Goal: Task Accomplishment & Management: Manage account settings

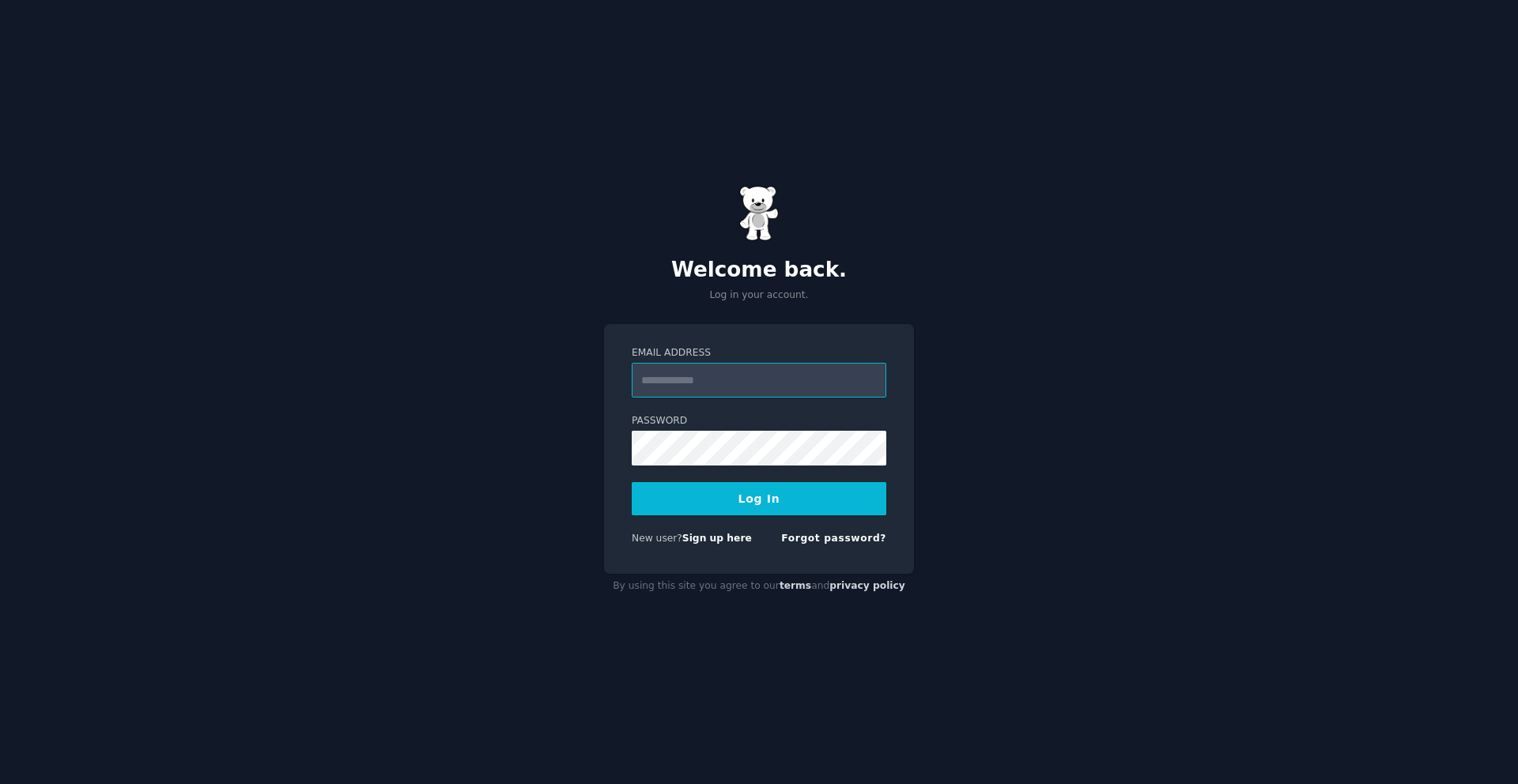
click at [0, 783] on com-1password-button at bounding box center [0, 784] width 0 height 0
type input "**********"
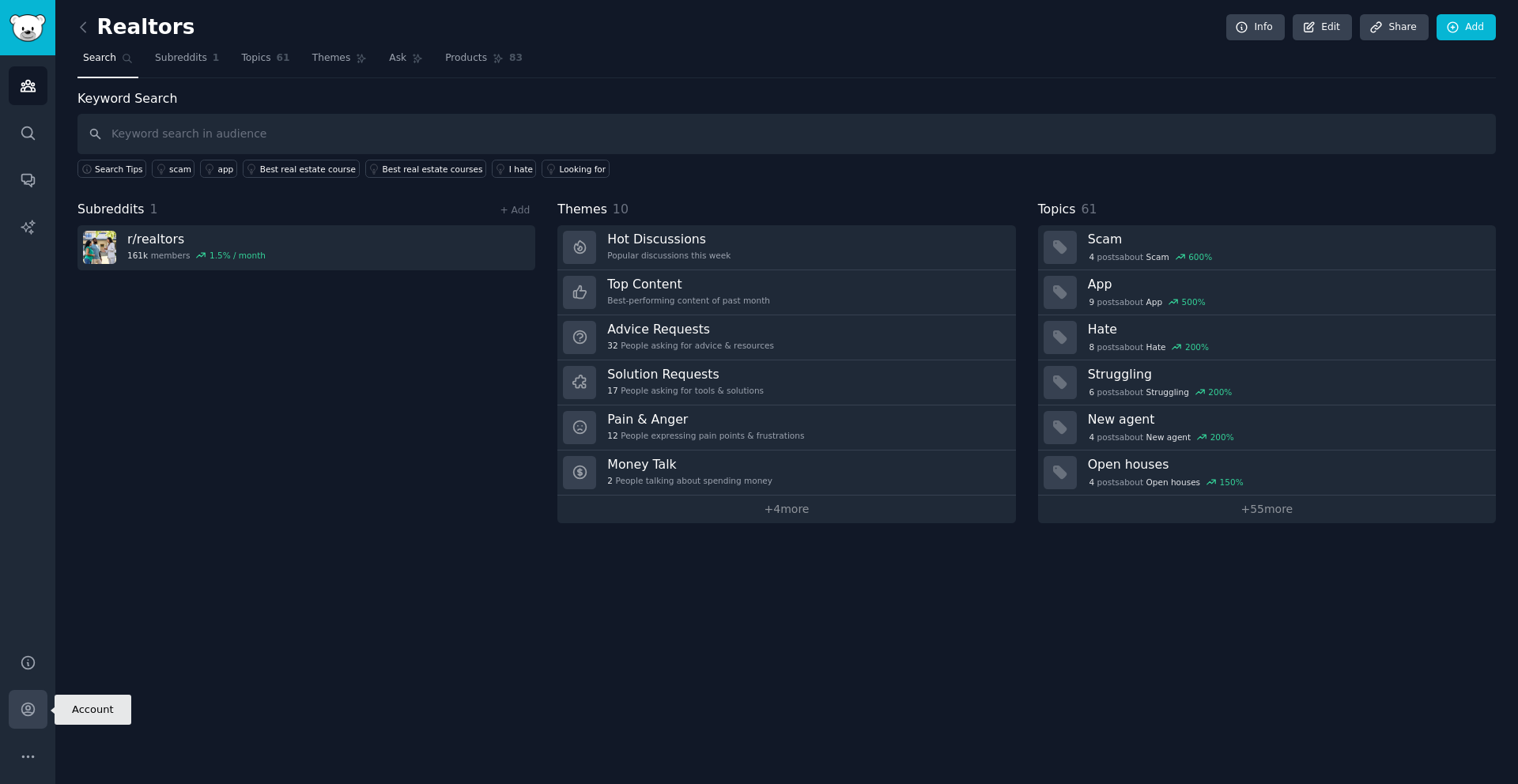
click at [38, 710] on link "Account" at bounding box center [28, 709] width 39 height 39
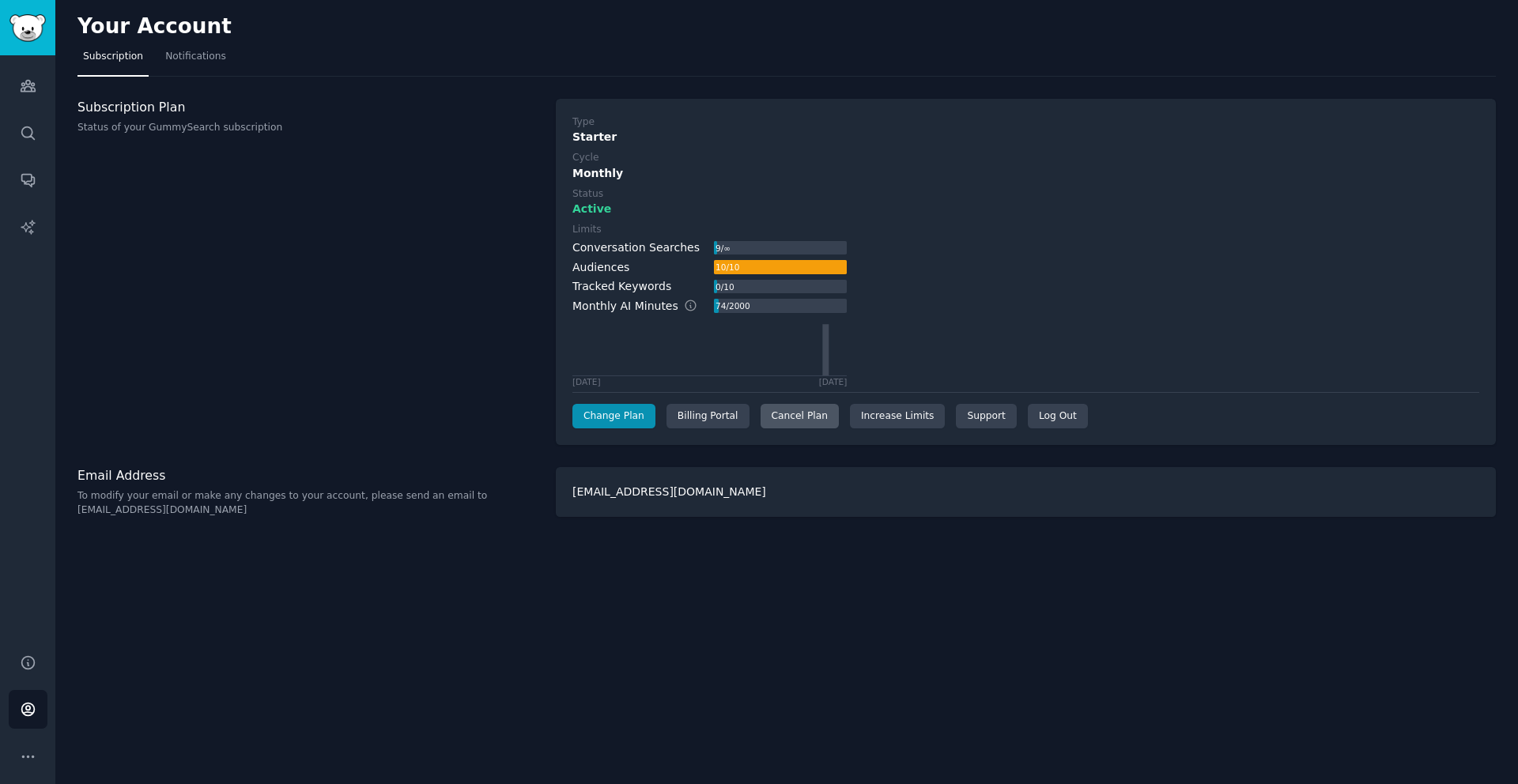
click at [781, 419] on div "Cancel Plan" at bounding box center [799, 415] width 78 height 25
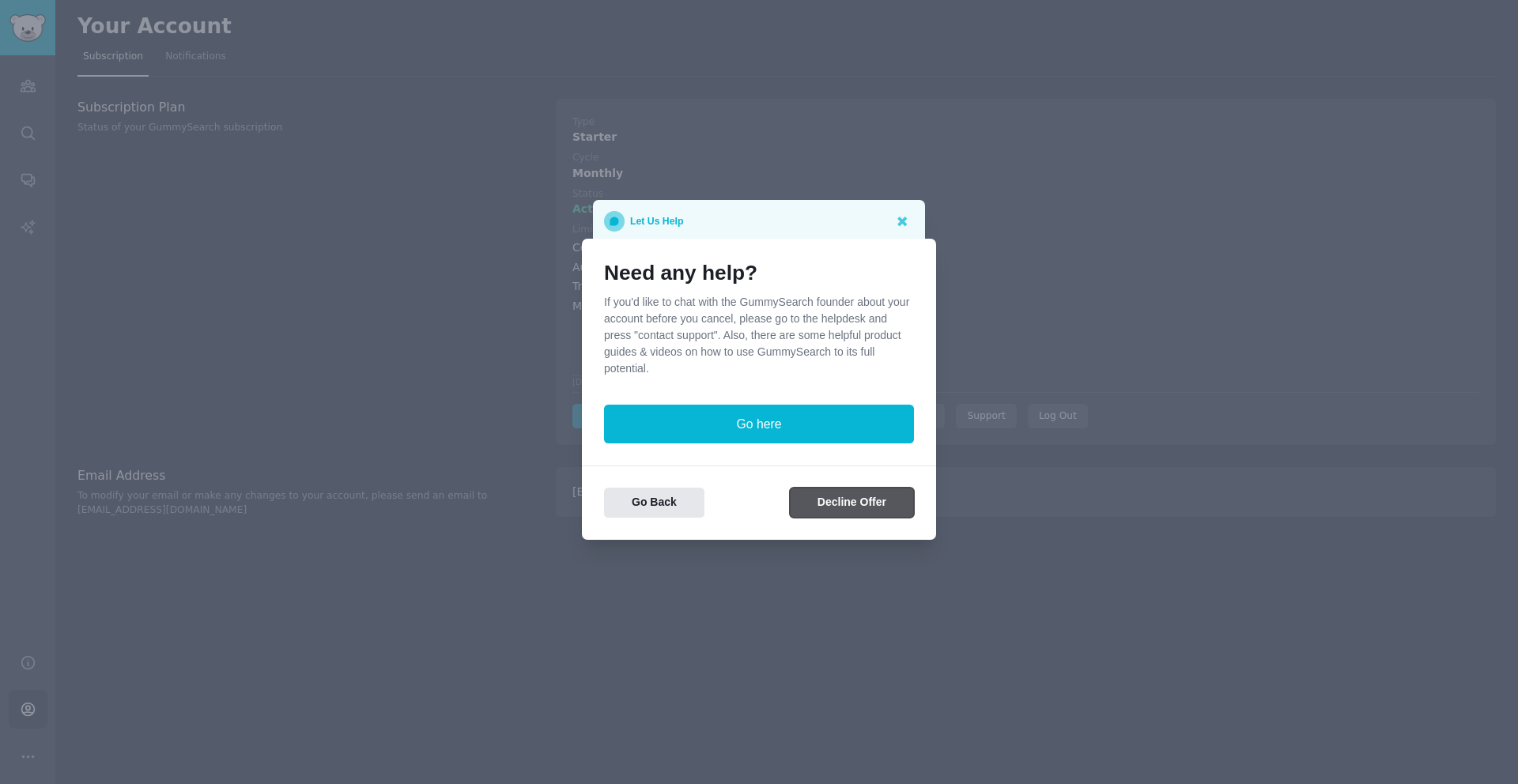
click at [853, 503] on button "Decline Offer" at bounding box center [852, 502] width 124 height 30
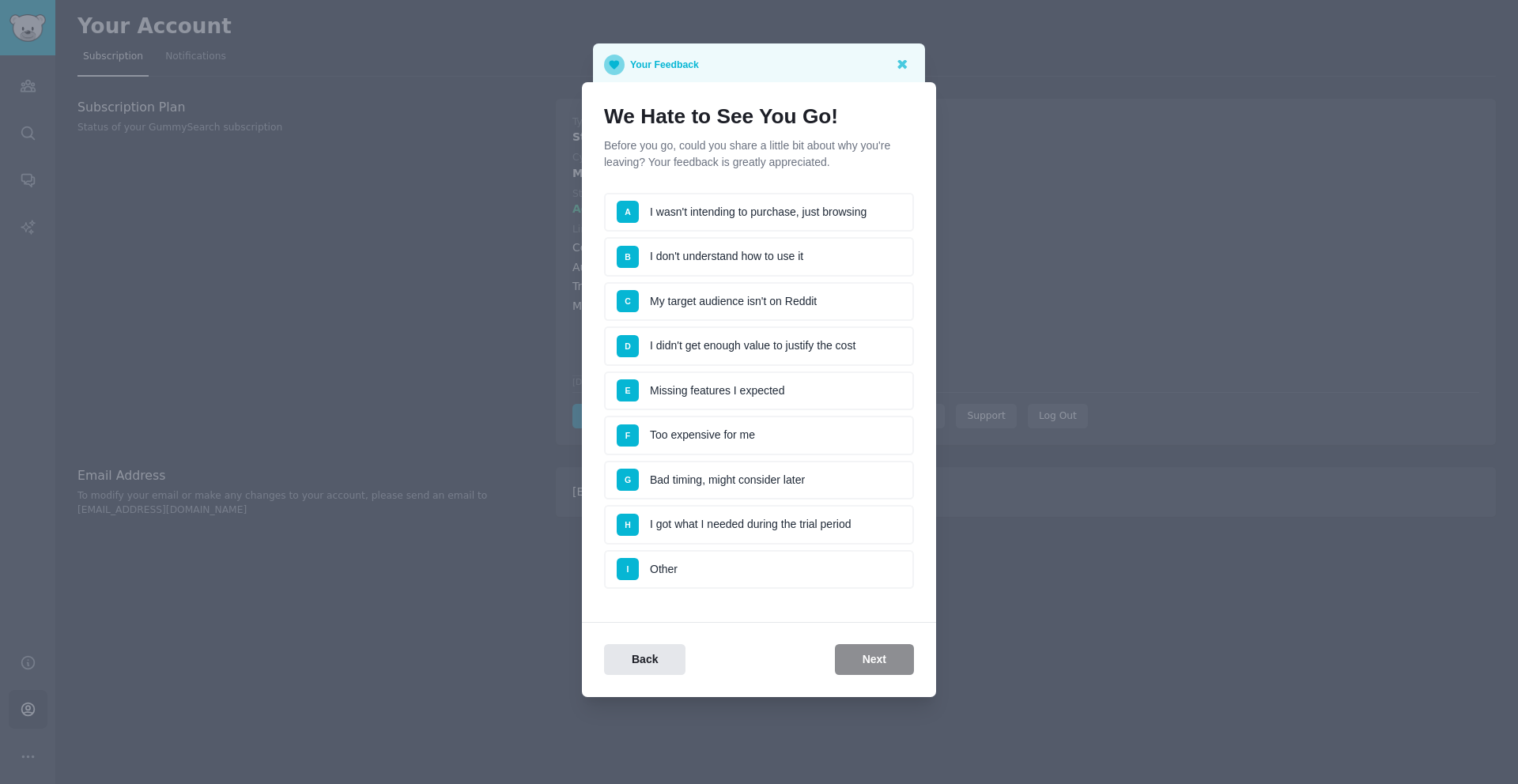
click at [780, 259] on li "B I don't understand how to use it" at bounding box center [759, 256] width 310 height 40
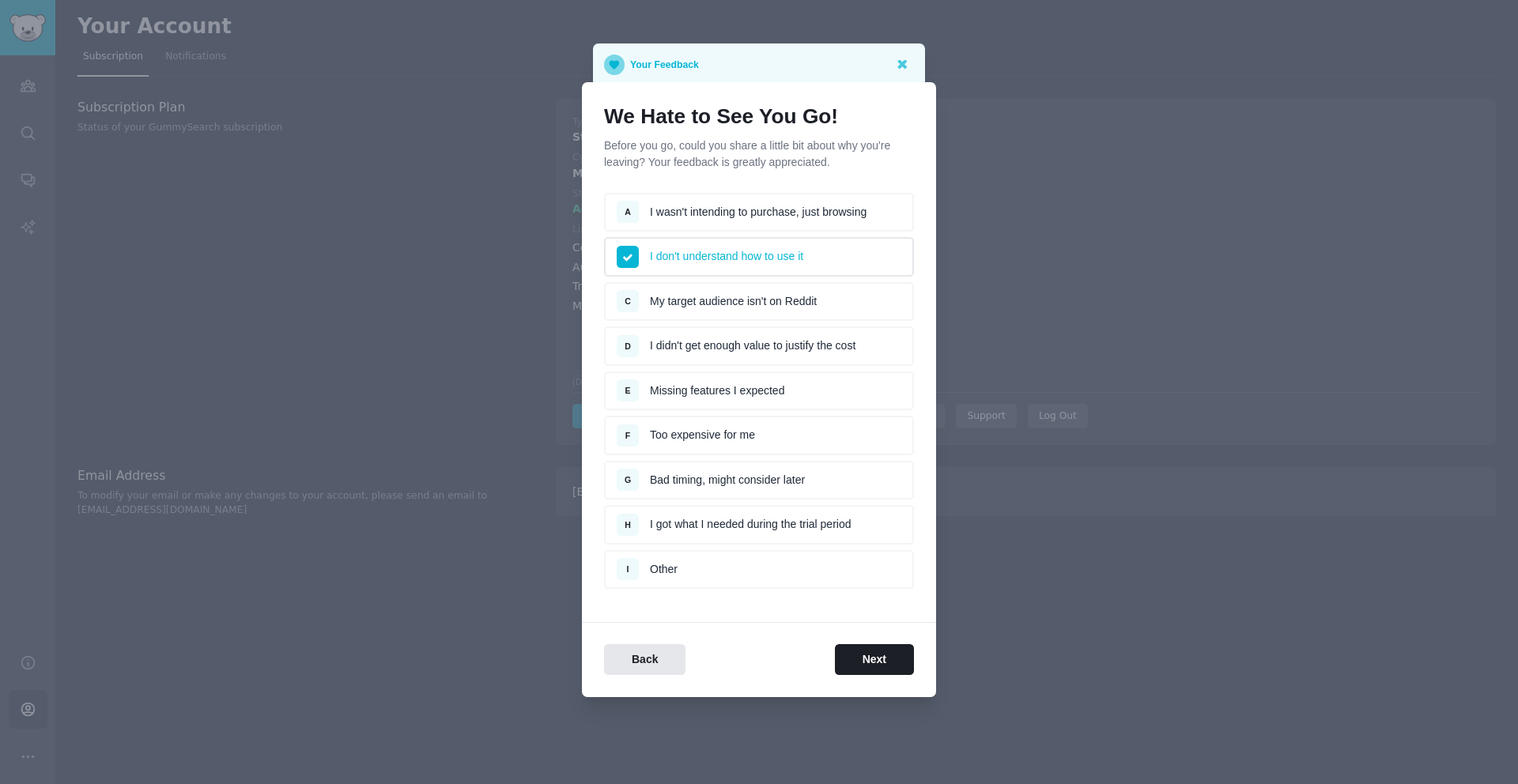
click at [865, 674] on div "We Hate to See You Go! Before you go, could you share a little bit about why yo…" at bounding box center [759, 389] width 354 height 614
click at [866, 665] on button "Next" at bounding box center [875, 659] width 79 height 30
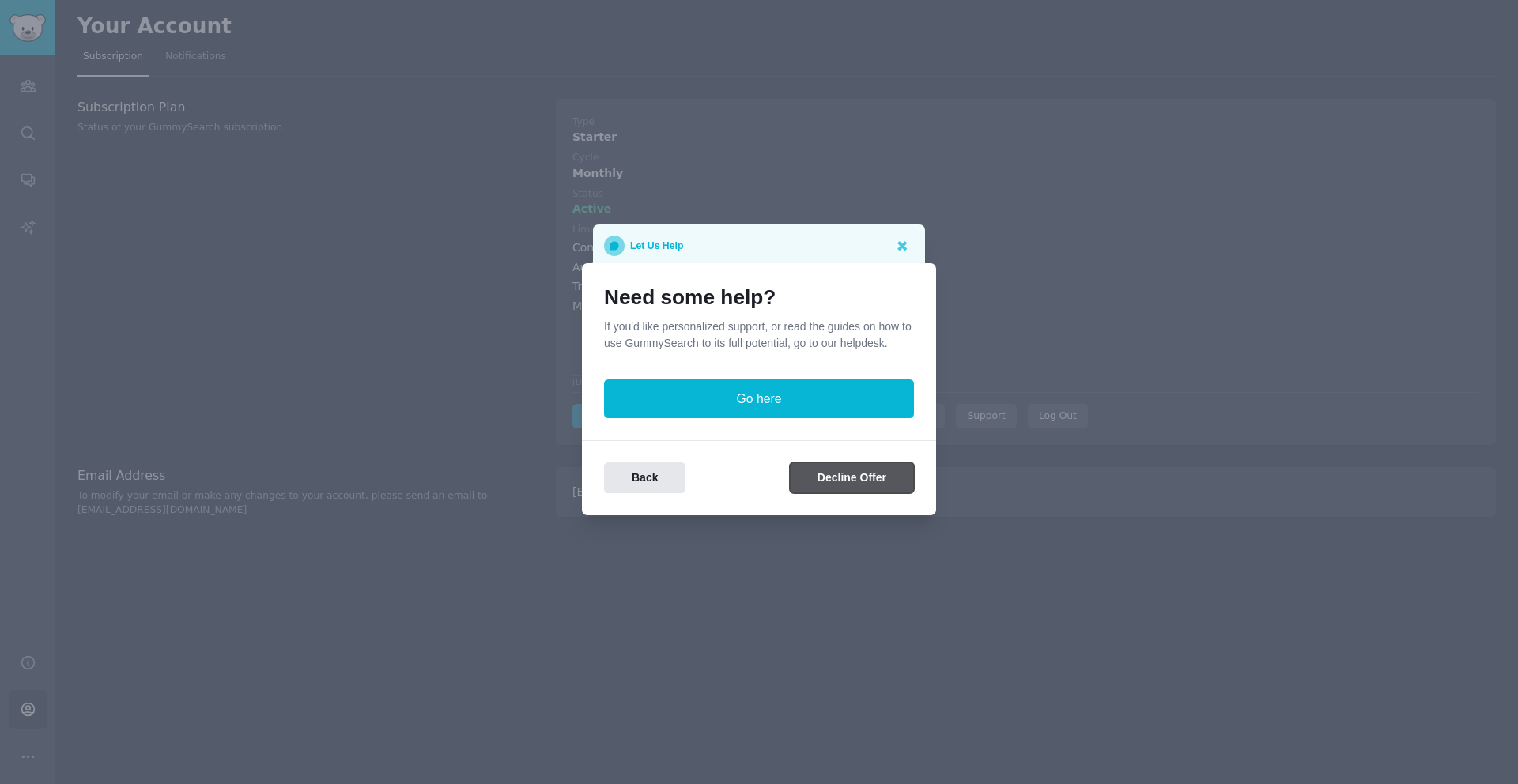
click at [846, 491] on button "Decline Offer" at bounding box center [852, 477] width 124 height 30
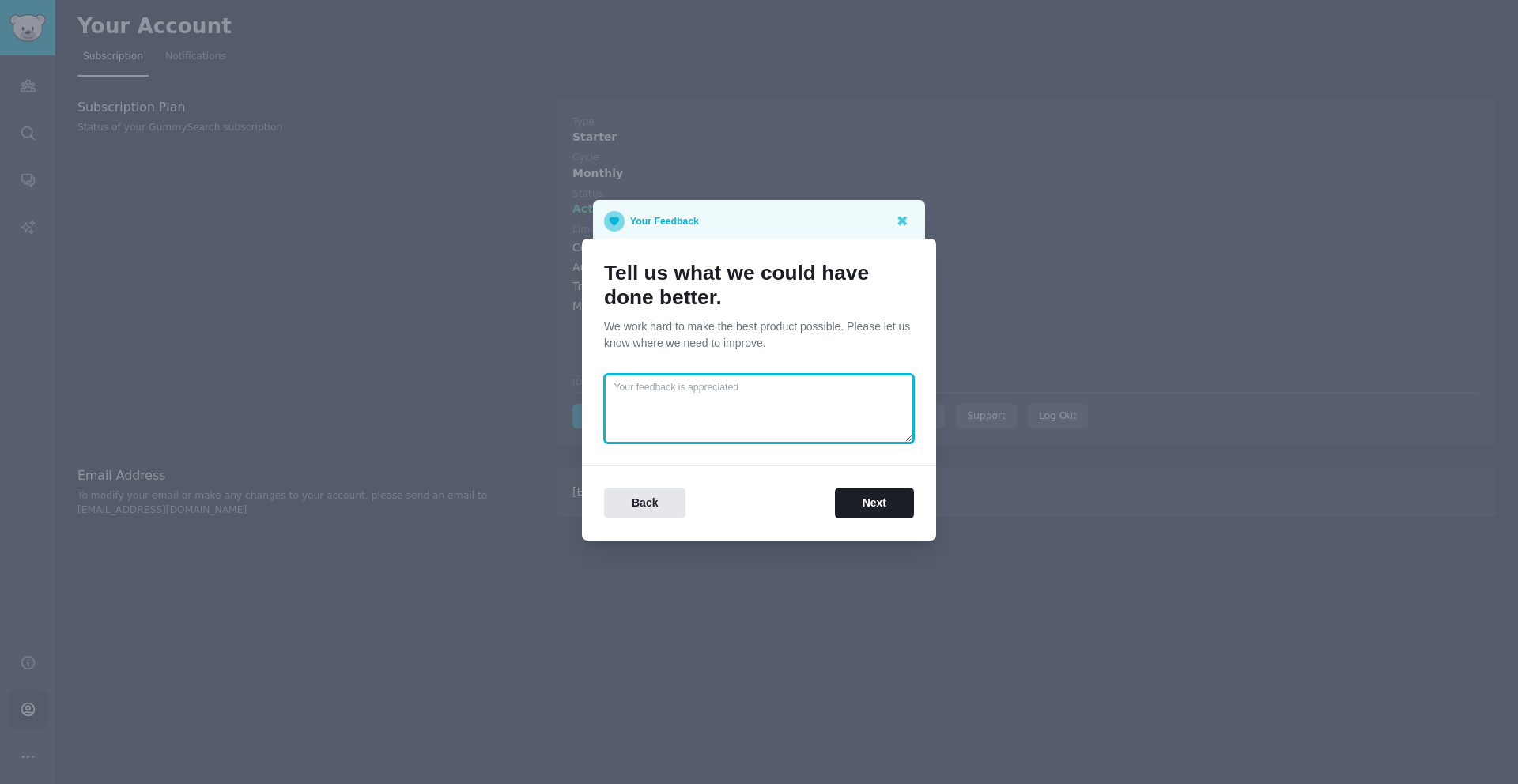
click at [808, 408] on textarea at bounding box center [759, 408] width 310 height 69
click at [863, 497] on button "Next" at bounding box center [875, 502] width 79 height 30
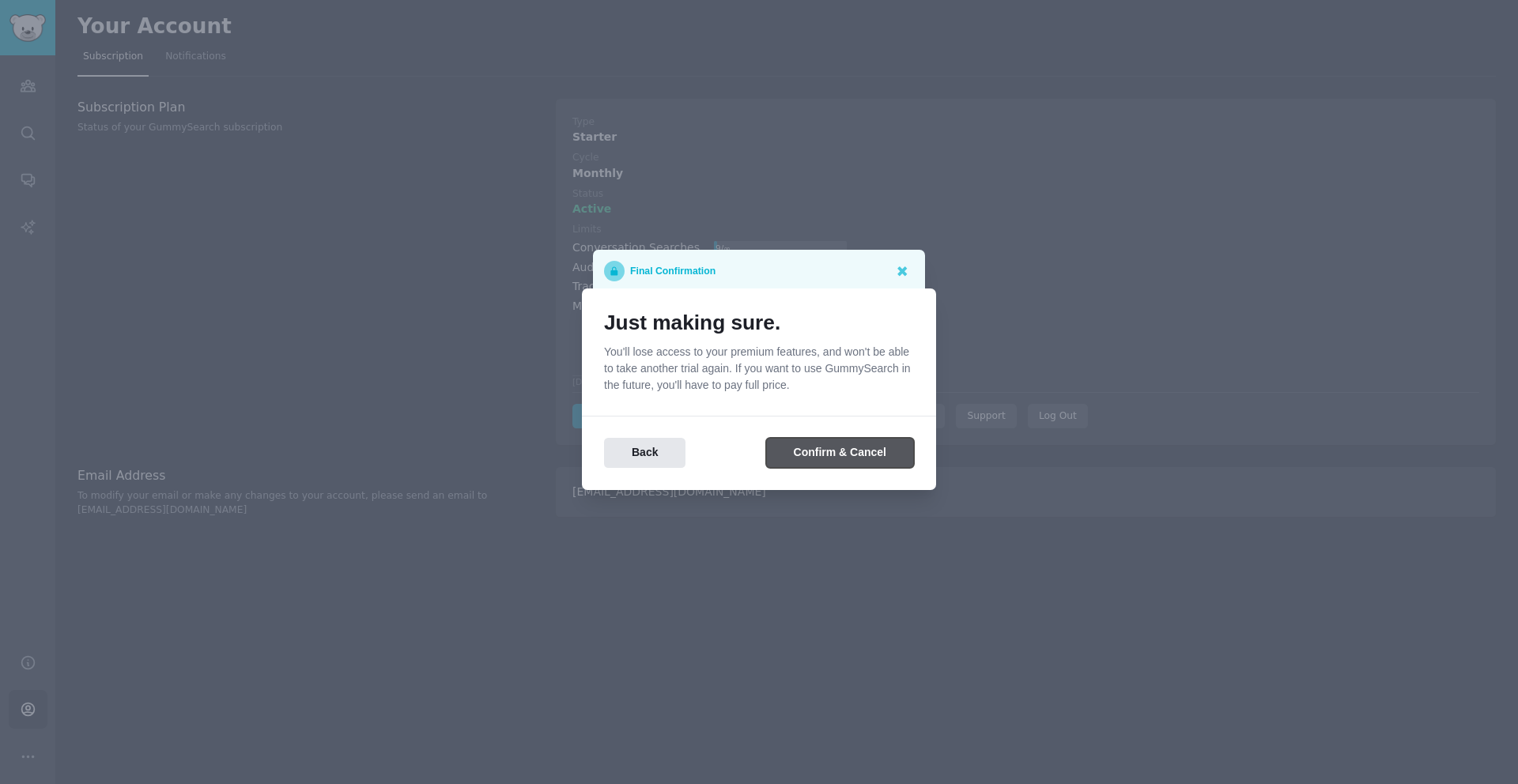
click at [842, 453] on button "Confirm & Cancel" at bounding box center [840, 452] width 147 height 30
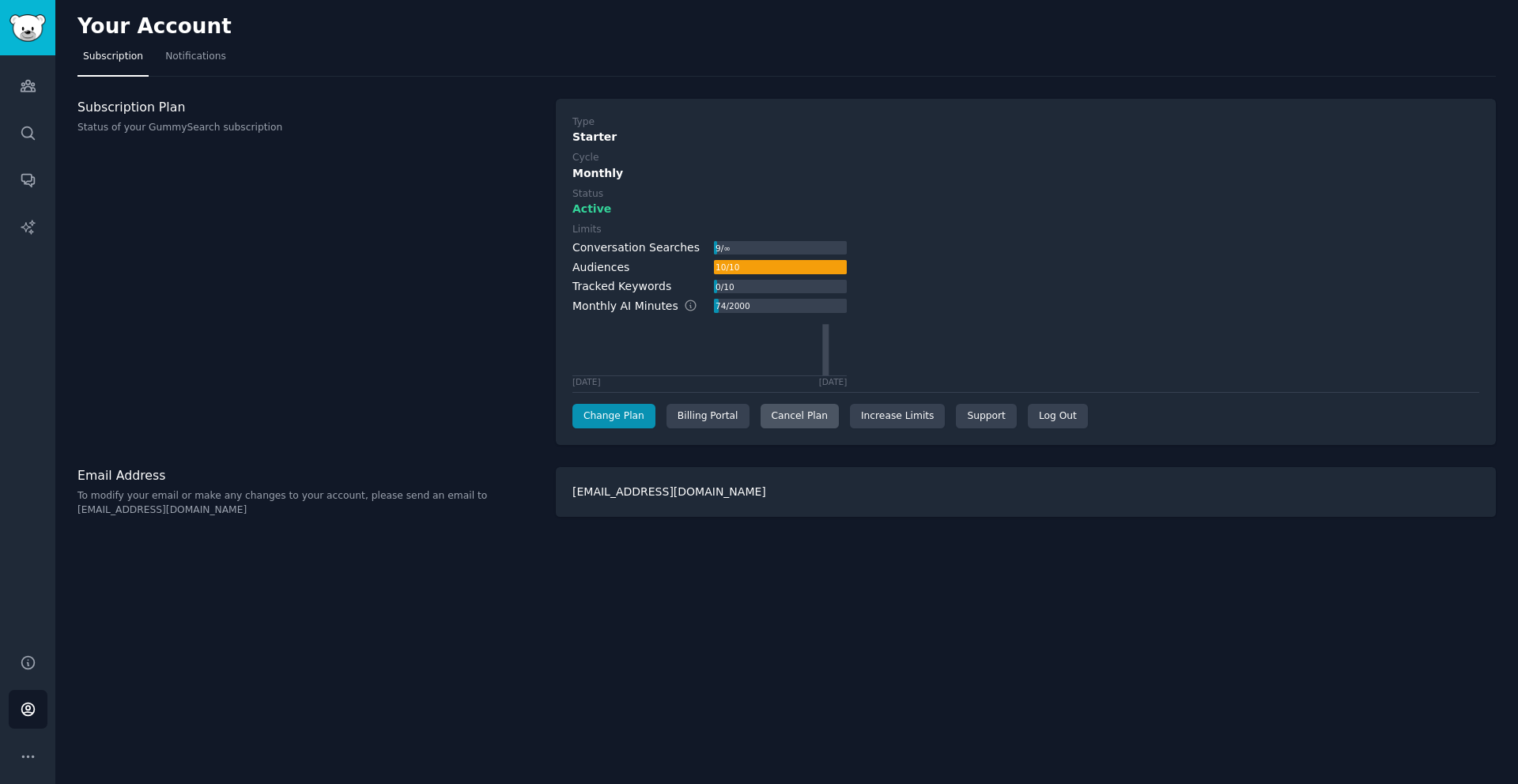
click at [798, 408] on div "Cancel Plan" at bounding box center [799, 415] width 78 height 25
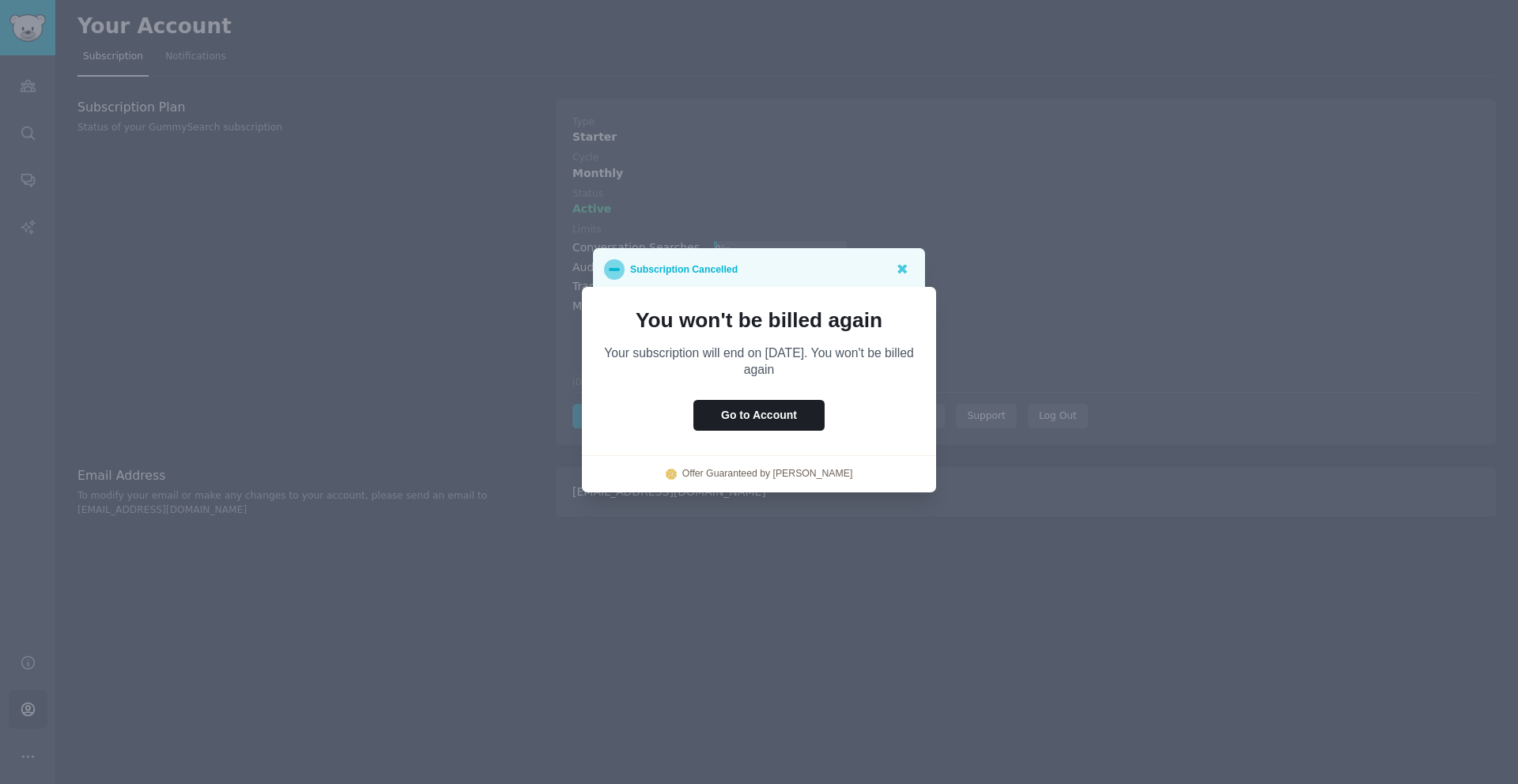
click at [970, 286] on div at bounding box center [759, 392] width 1518 height 784
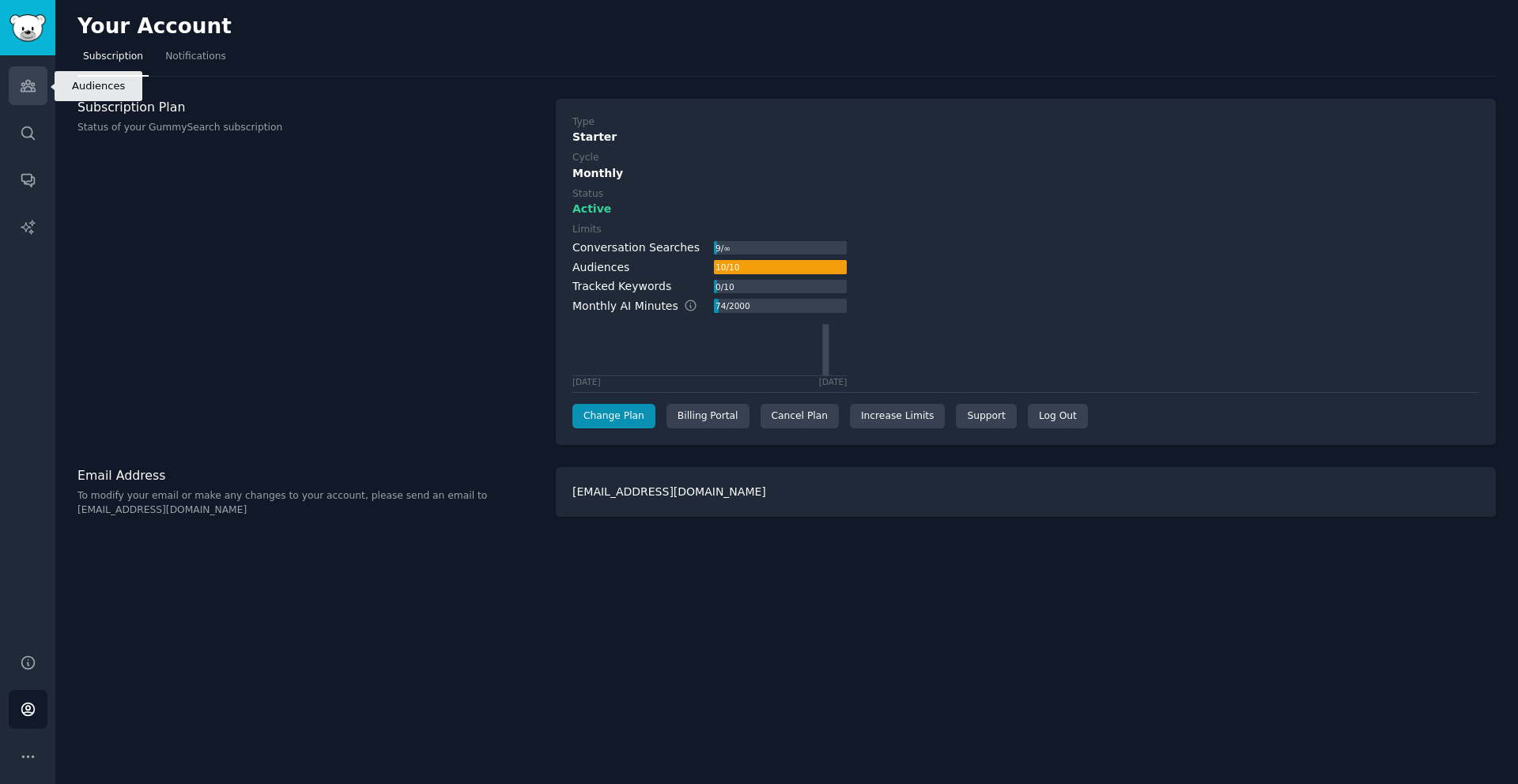
click at [36, 91] on link "Audiences" at bounding box center [28, 86] width 39 height 39
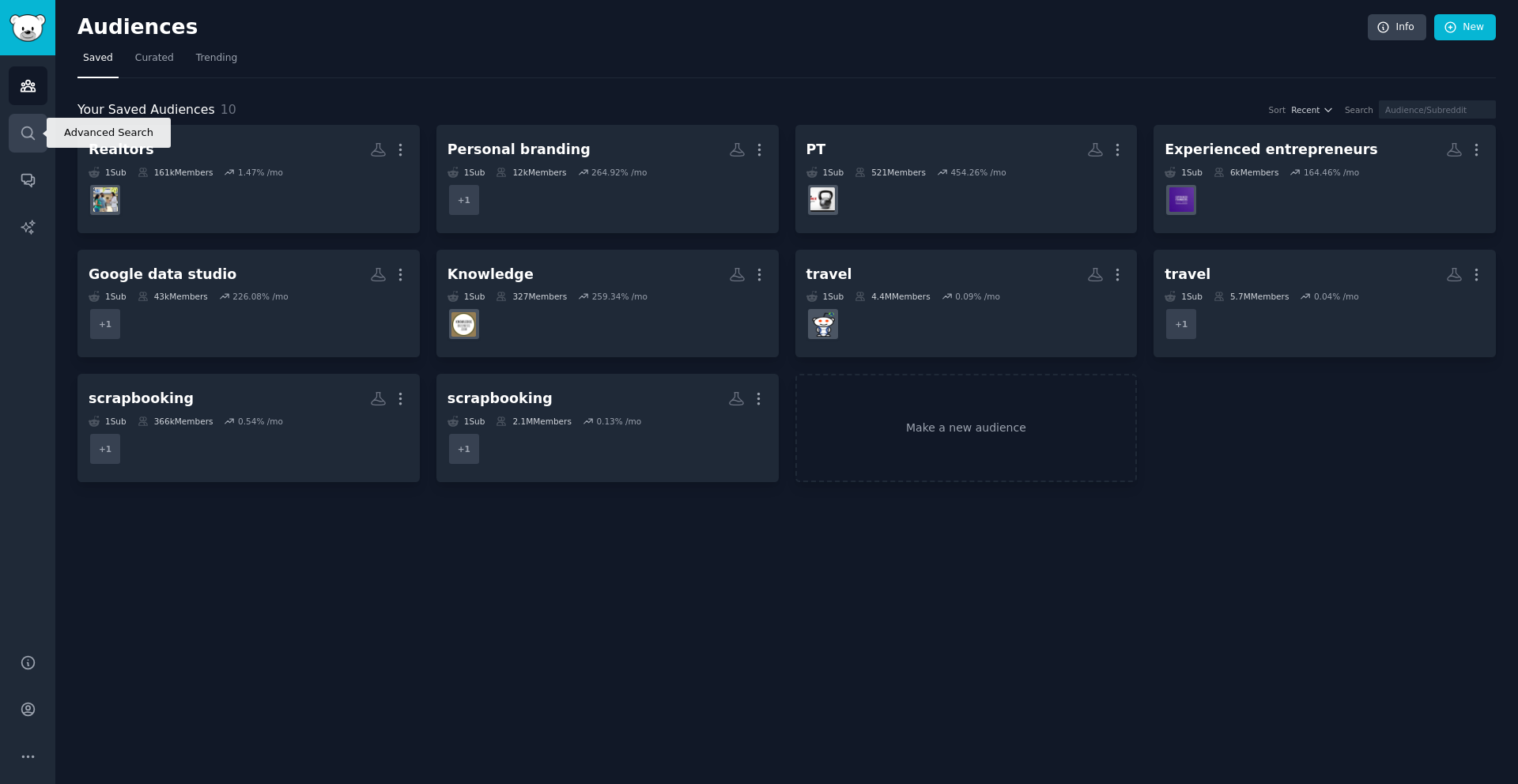
click at [38, 141] on link "Search" at bounding box center [28, 134] width 39 height 39
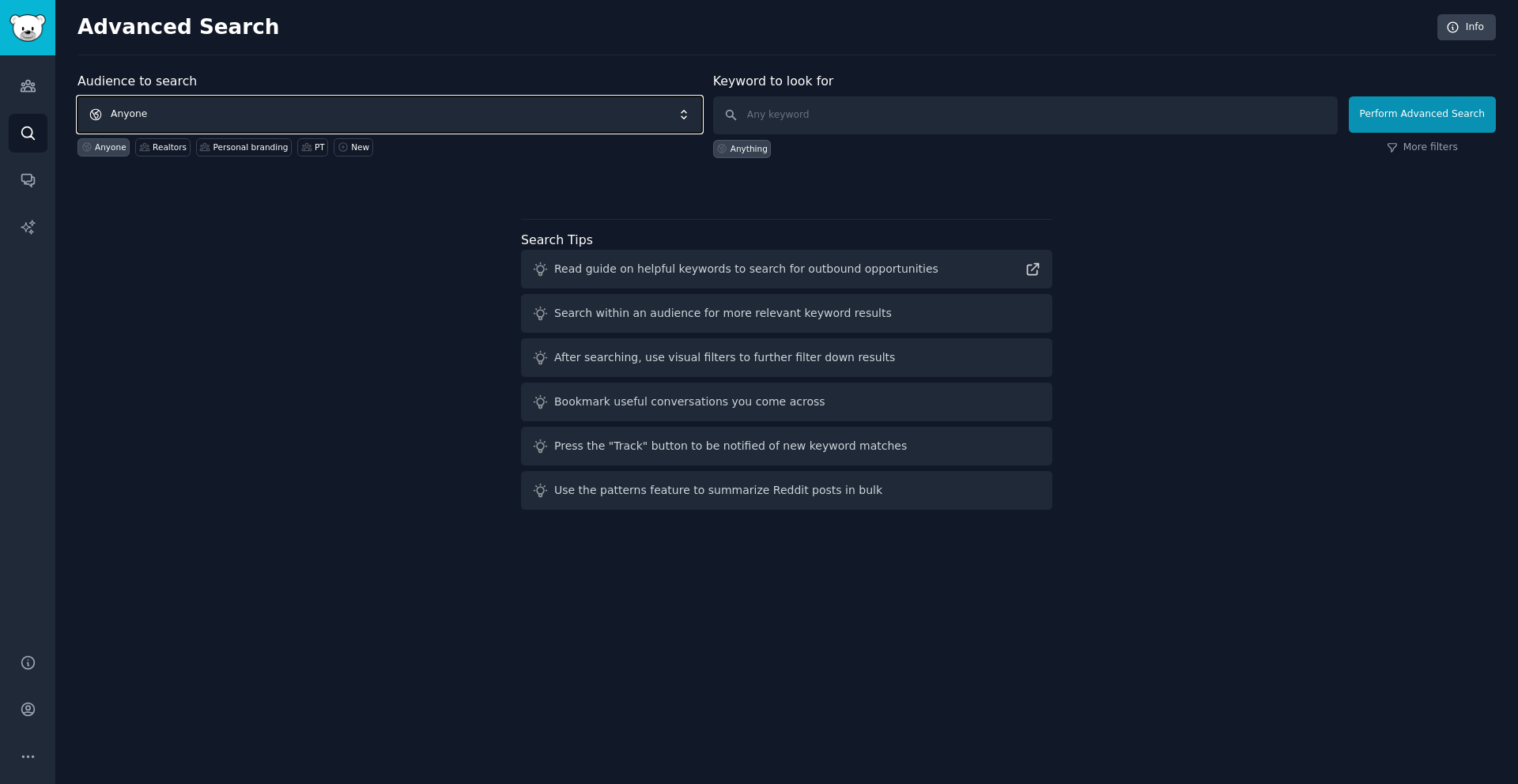
click at [314, 114] on span "Anyone" at bounding box center [390, 114] width 625 height 36
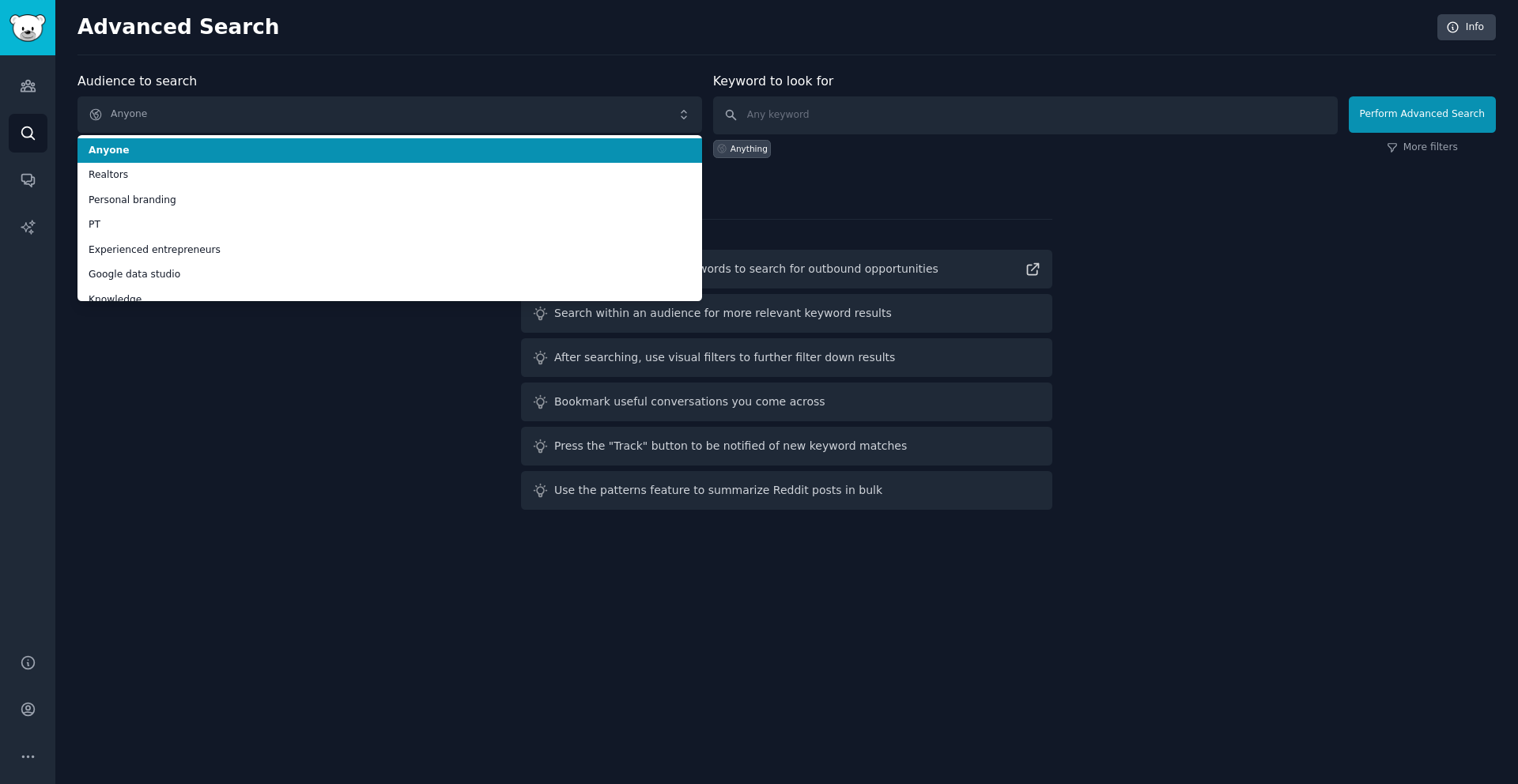
click at [301, 72] on div "Audience to search Anyone Anyone Realtors Personal branding PT Experienced entr…" at bounding box center [390, 114] width 625 height 86
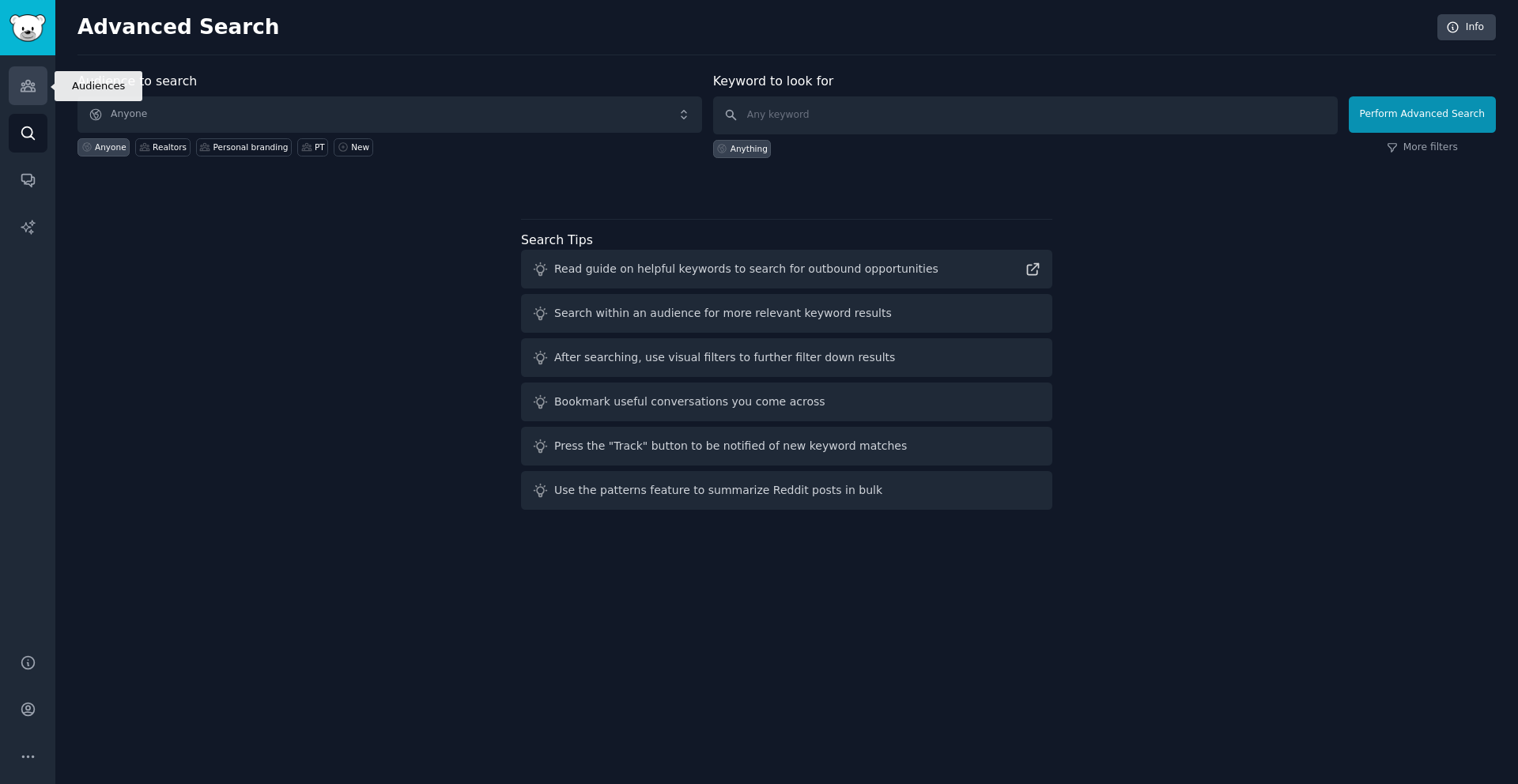
click at [41, 83] on link "Audiences" at bounding box center [28, 86] width 39 height 39
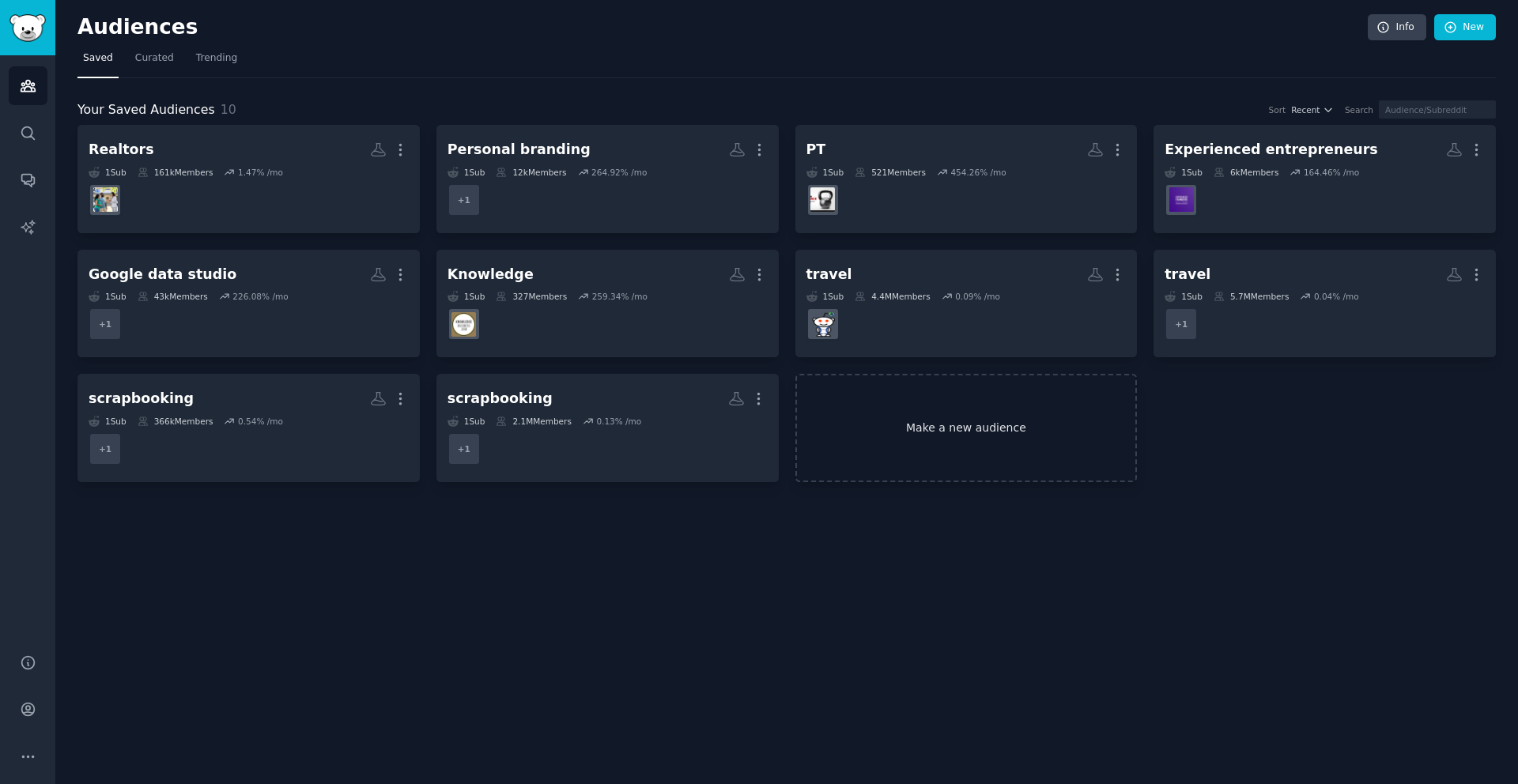
click at [898, 419] on link "Make a new audience" at bounding box center [966, 428] width 342 height 109
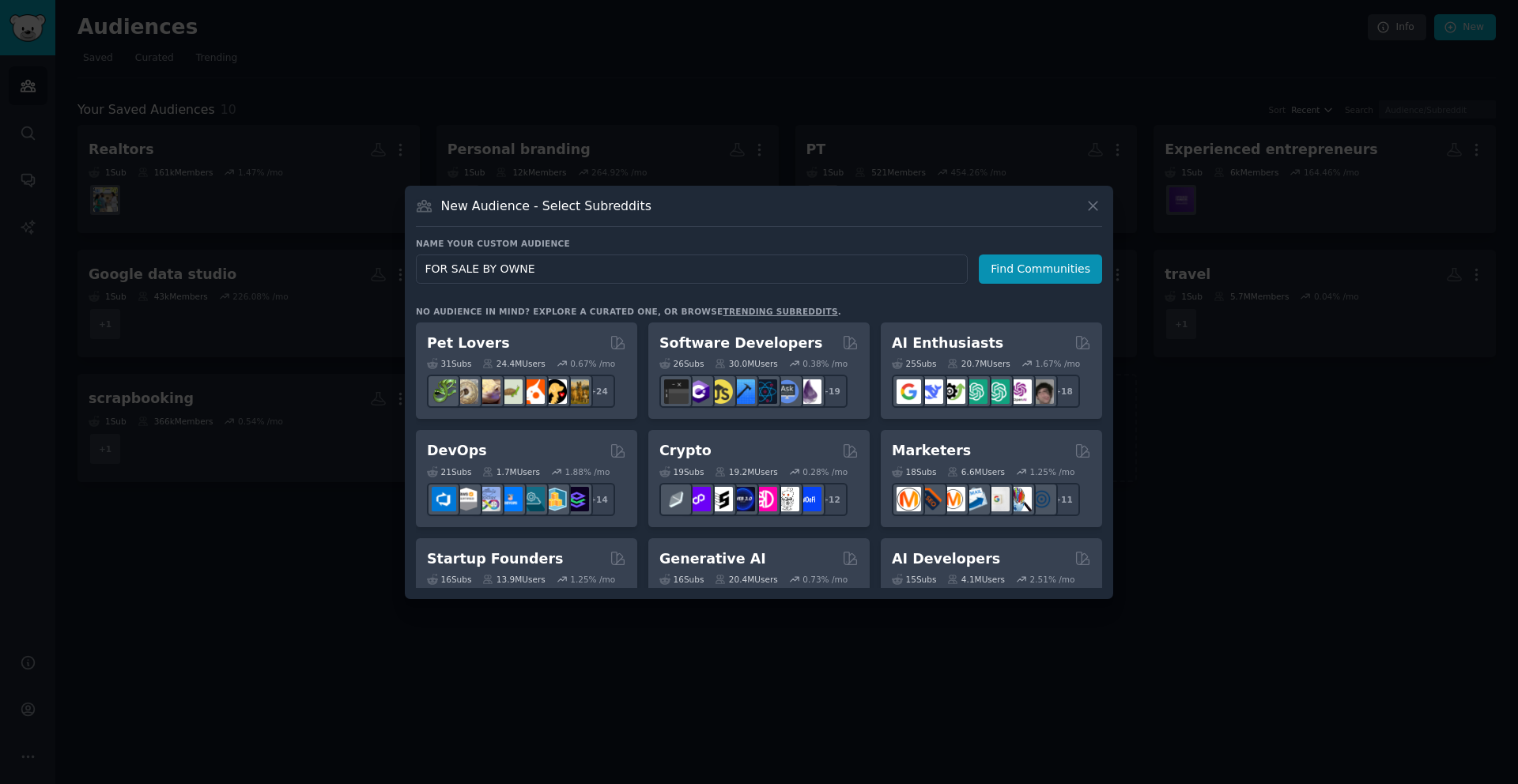
type input "FOR SALE BY OWNER"
click button "Find Communities" at bounding box center [1041, 269] width 124 height 29
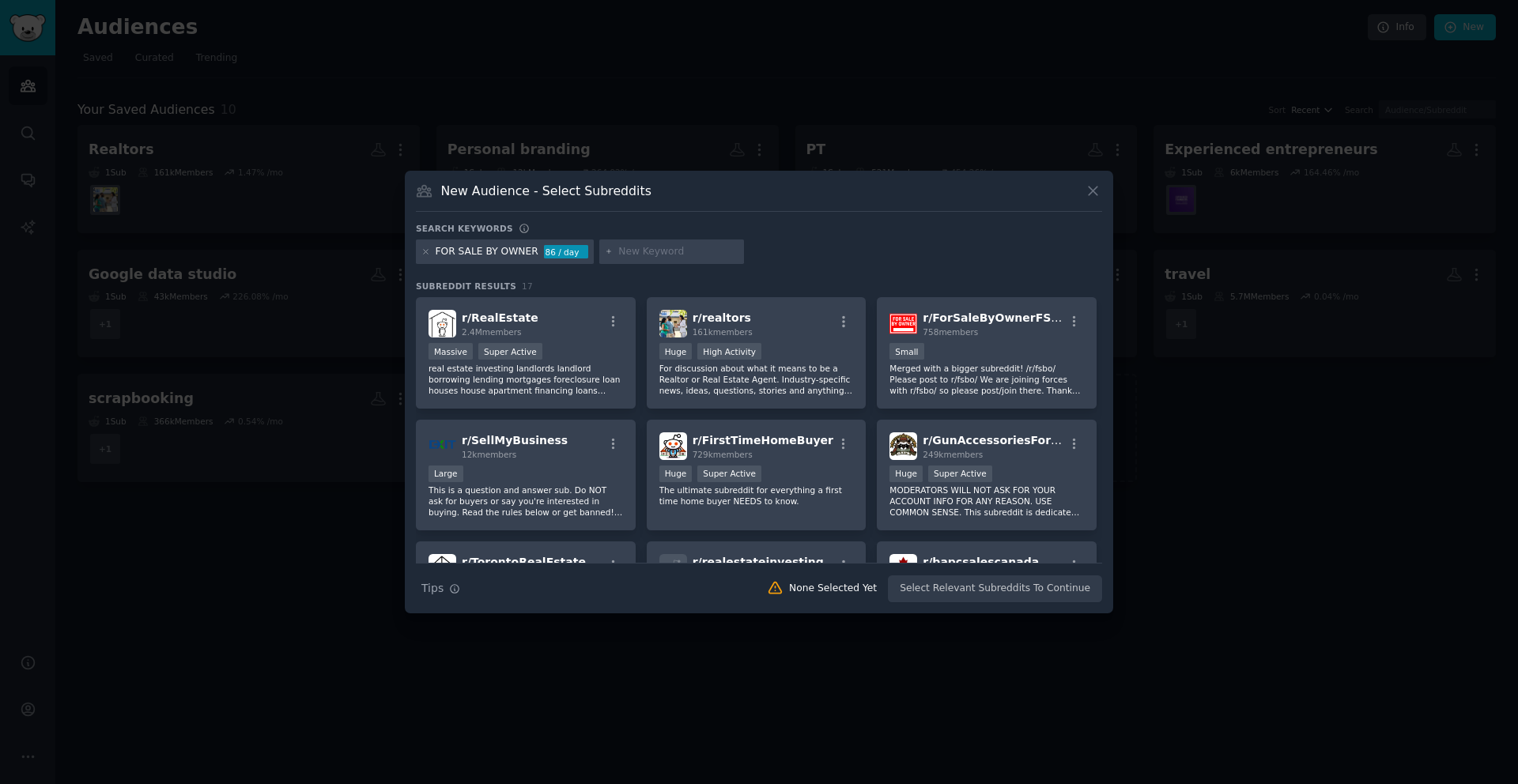
click at [500, 253] on div "FOR SALE BY OWNER" at bounding box center [487, 252] width 102 height 14
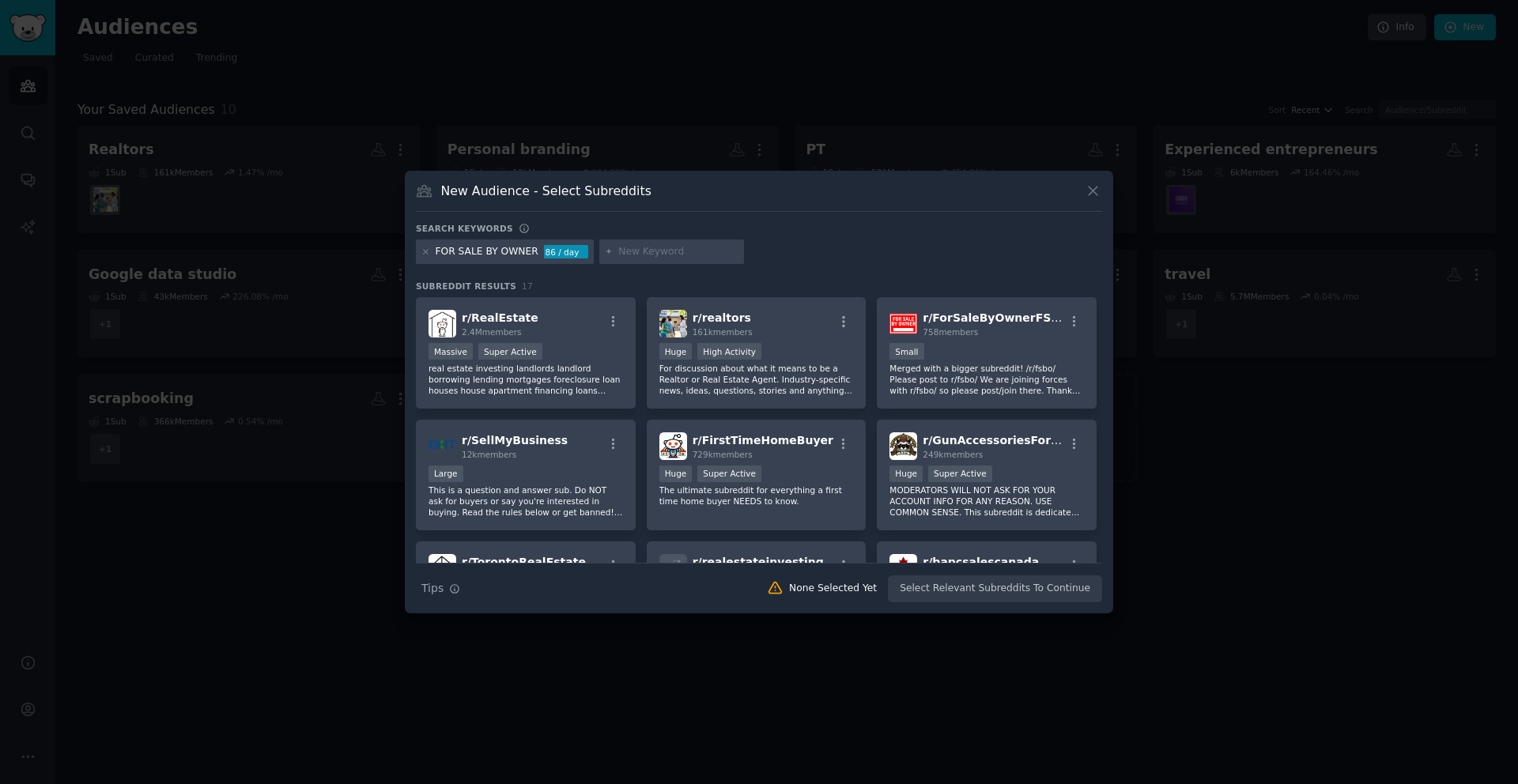
click at [500, 253] on div "FOR SALE BY OWNER" at bounding box center [487, 252] width 102 height 14
click at [425, 254] on icon at bounding box center [425, 251] width 8 height 8
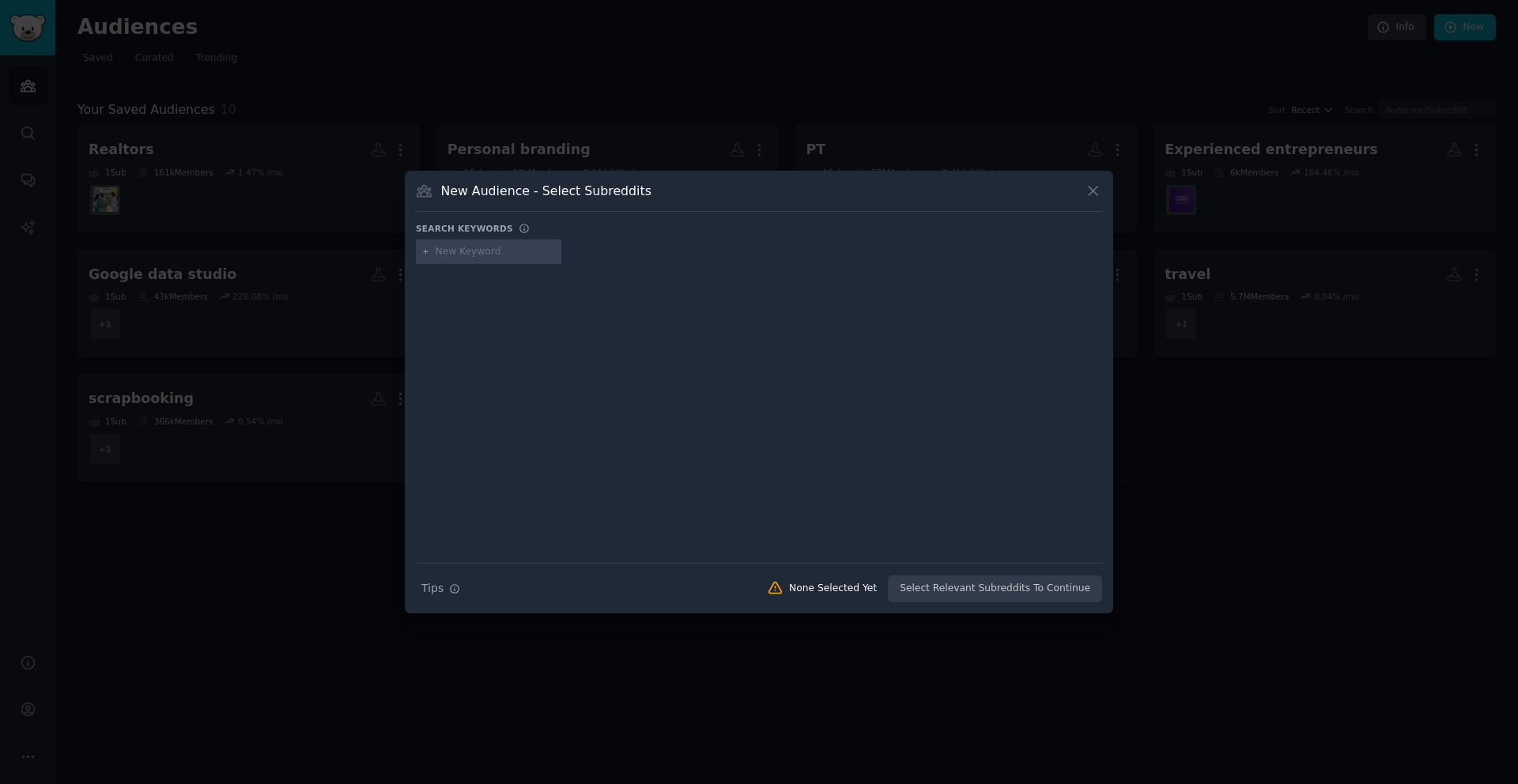
click at [474, 253] on input "text" at bounding box center [496, 252] width 120 height 14
type input "TORONTO"
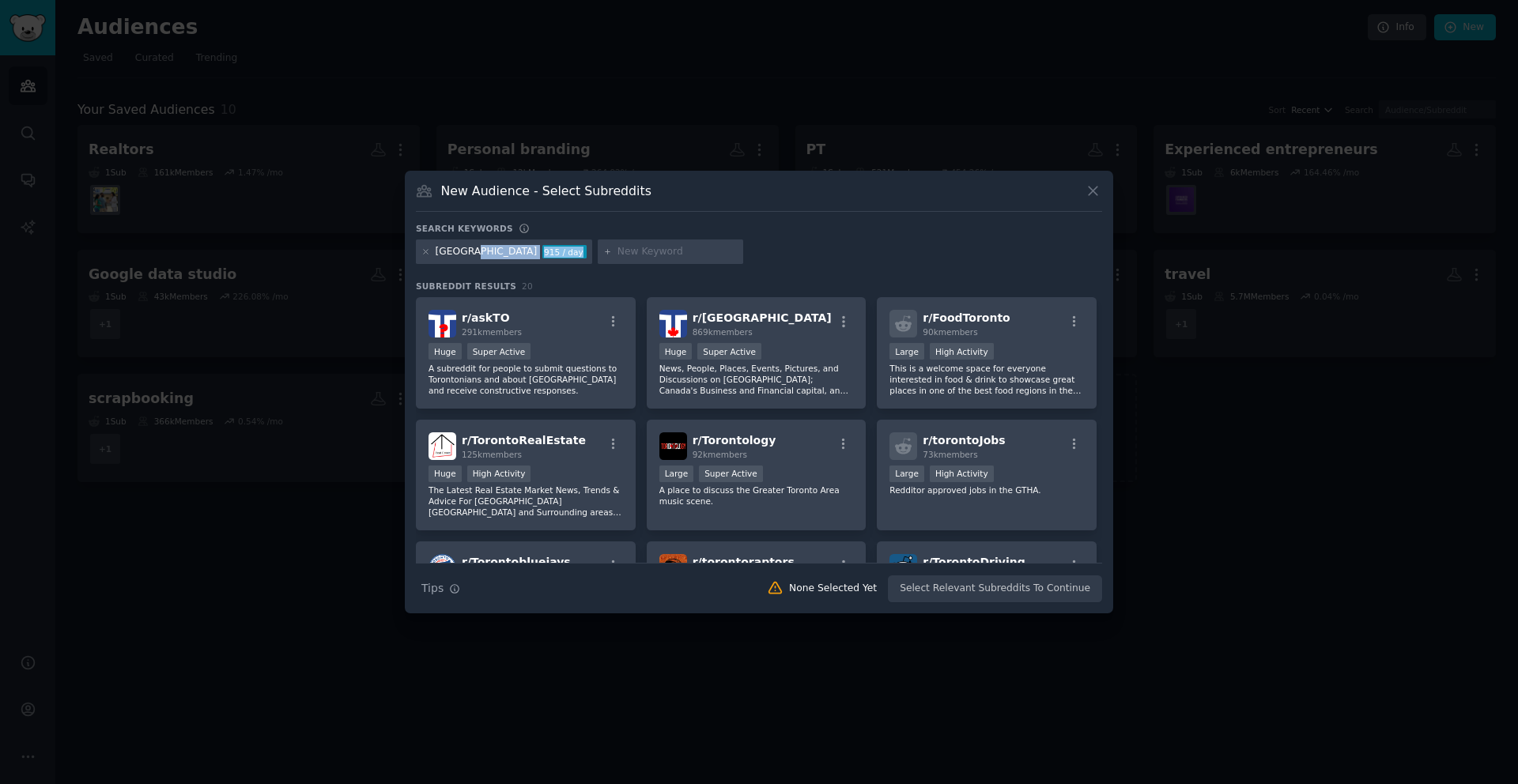
click at [481, 260] on div "TORONTO 915 / day" at bounding box center [503, 252] width 176 height 25
click at [489, 261] on div "TORONTO 915 / day" at bounding box center [503, 252] width 176 height 25
click at [542, 439] on span "r/ TorontoRealEstate" at bounding box center [524, 440] width 124 height 13
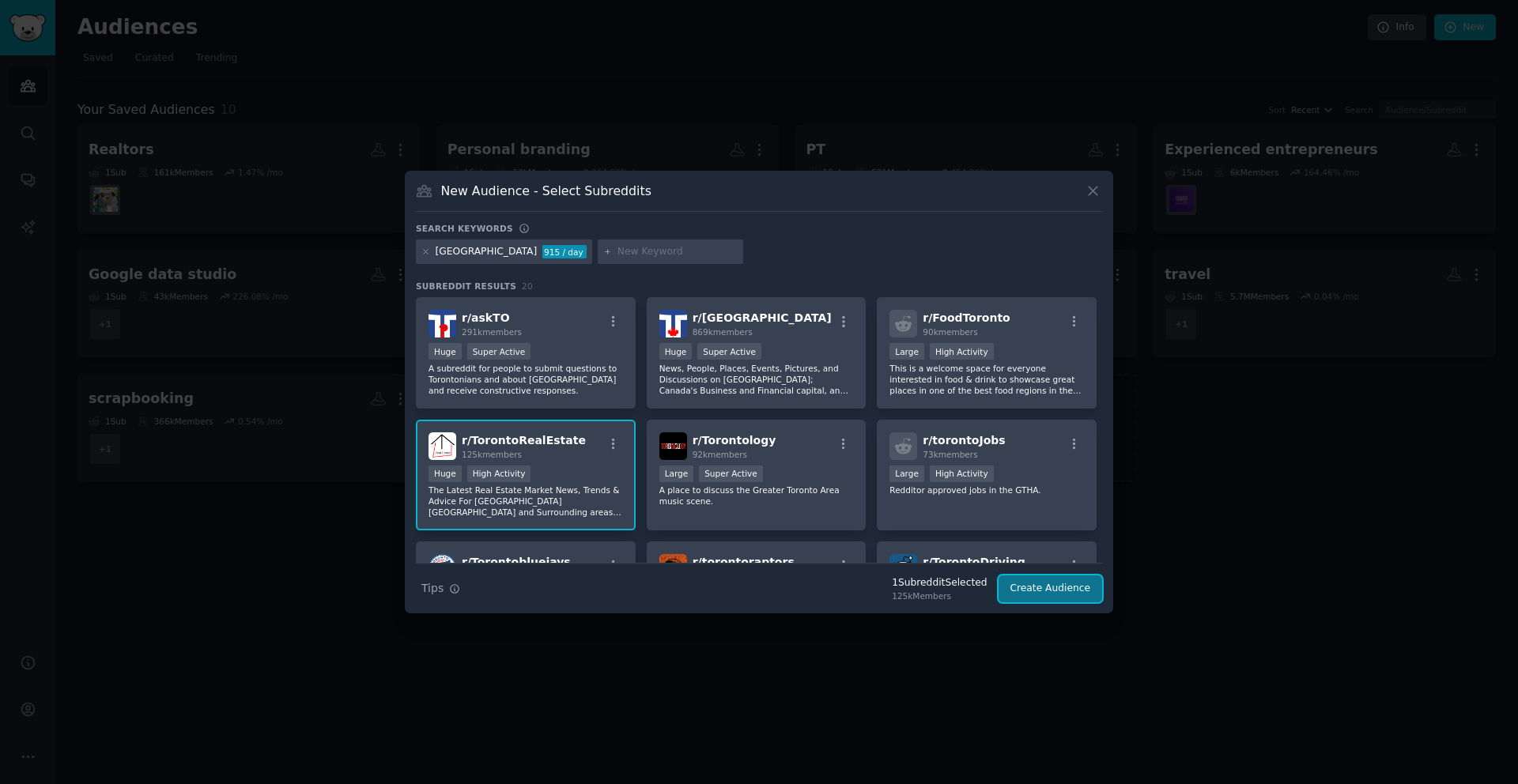
click at [1034, 588] on button "Create Audience" at bounding box center [1050, 588] width 104 height 27
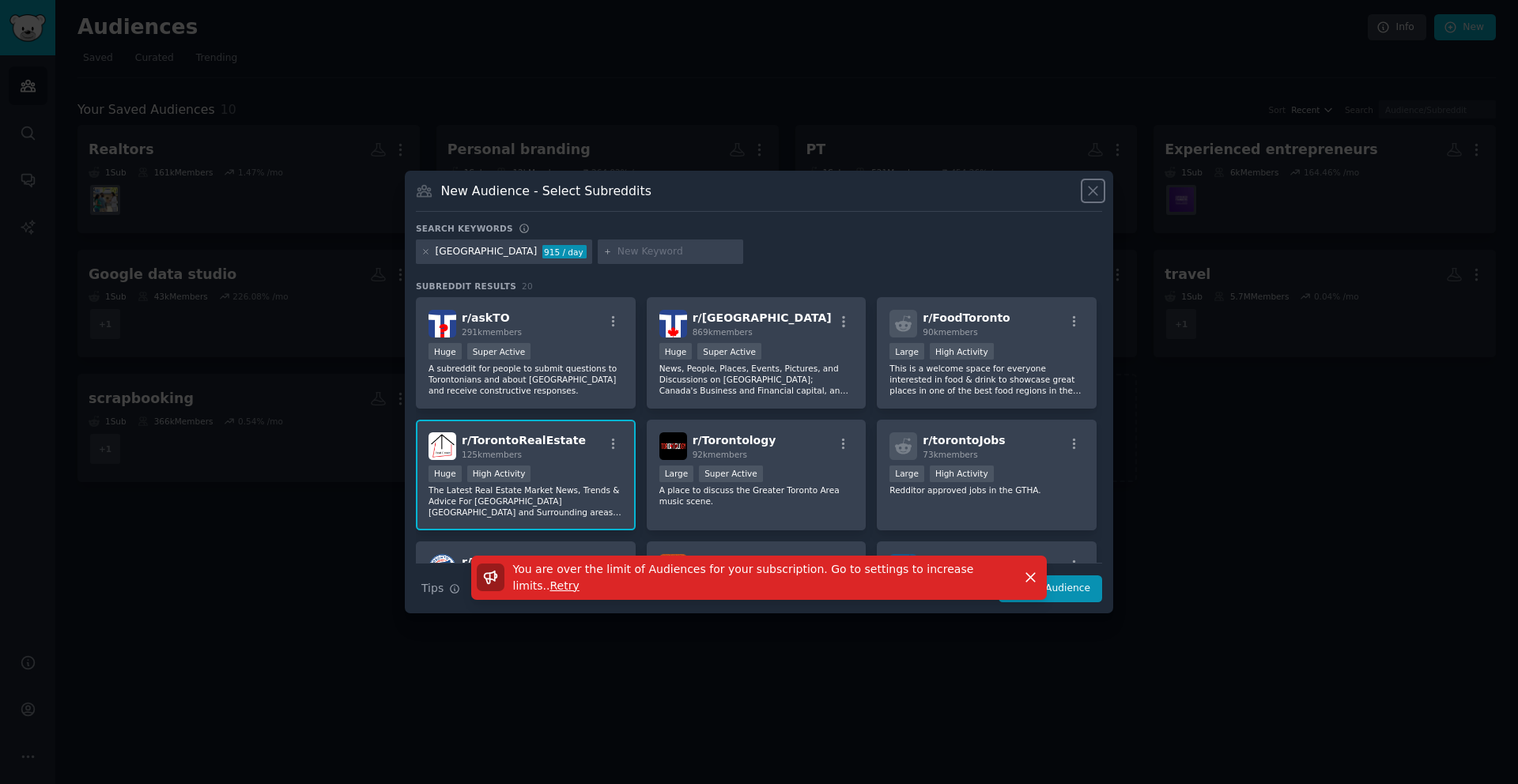
click at [1092, 193] on icon at bounding box center [1093, 191] width 17 height 17
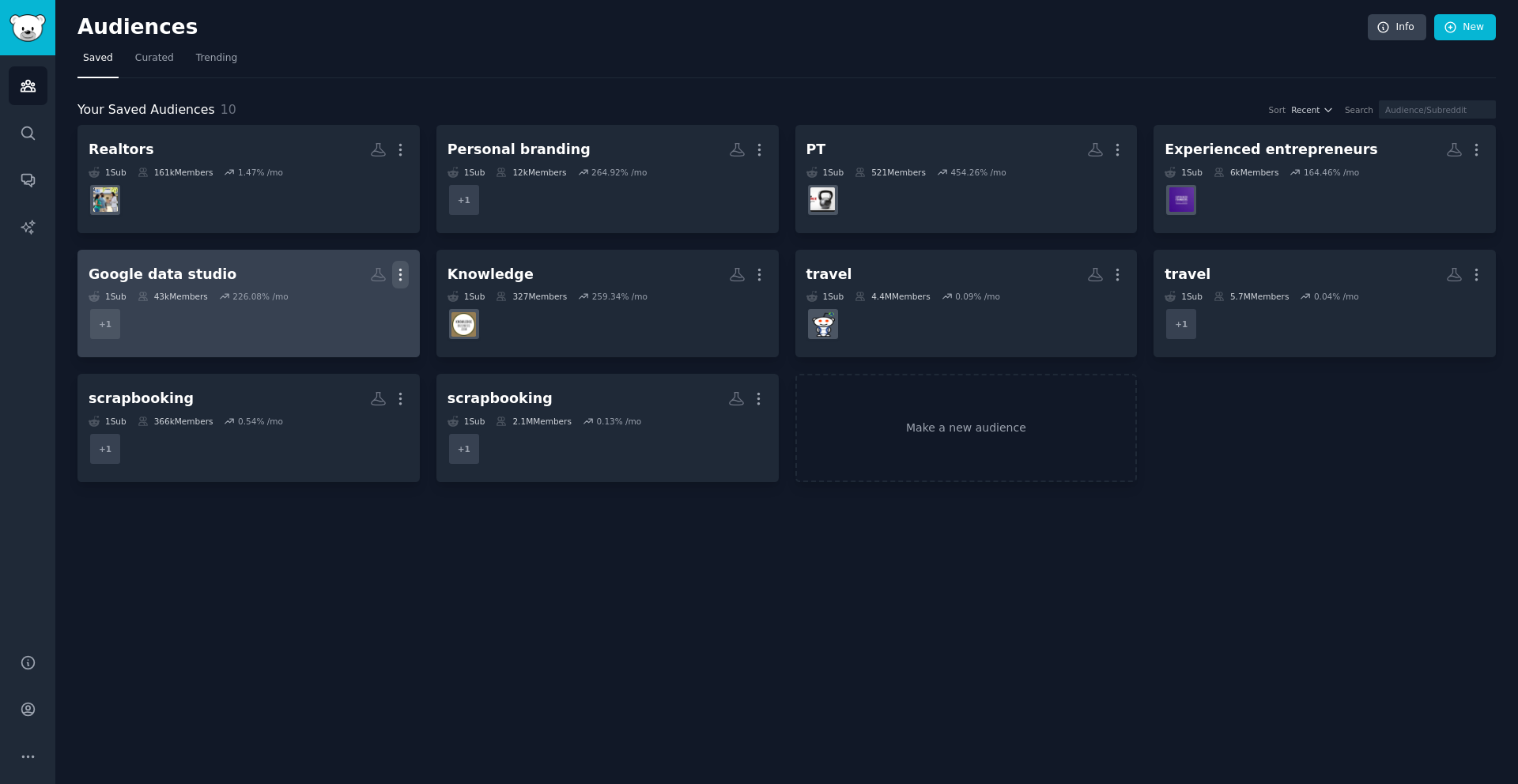
click at [404, 271] on icon "button" at bounding box center [400, 275] width 17 height 17
click at [371, 312] on p "Delete" at bounding box center [357, 308] width 36 height 17
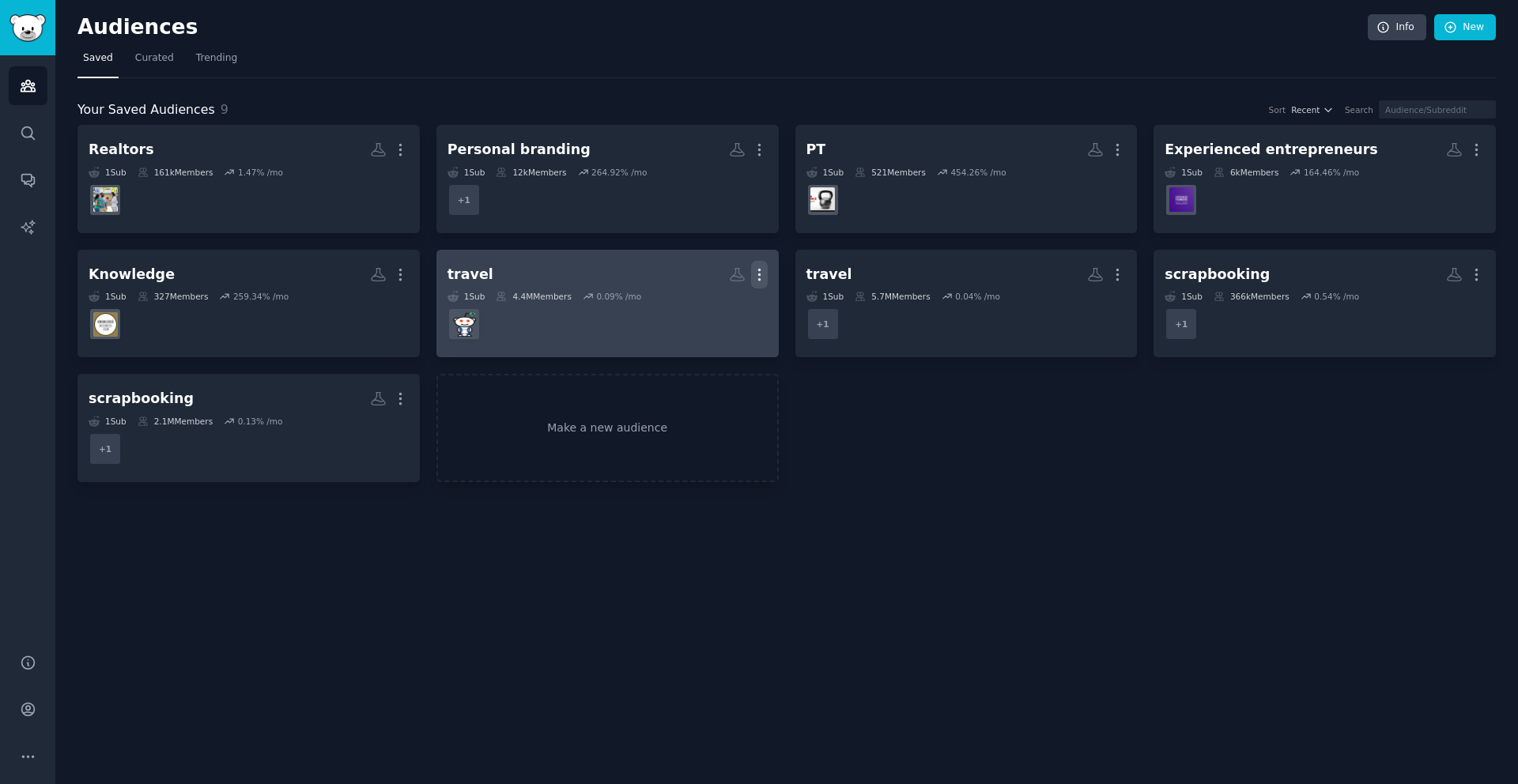
click at [760, 278] on icon "button" at bounding box center [759, 275] width 17 height 17
click at [720, 308] on p "Delete" at bounding box center [715, 308] width 36 height 17
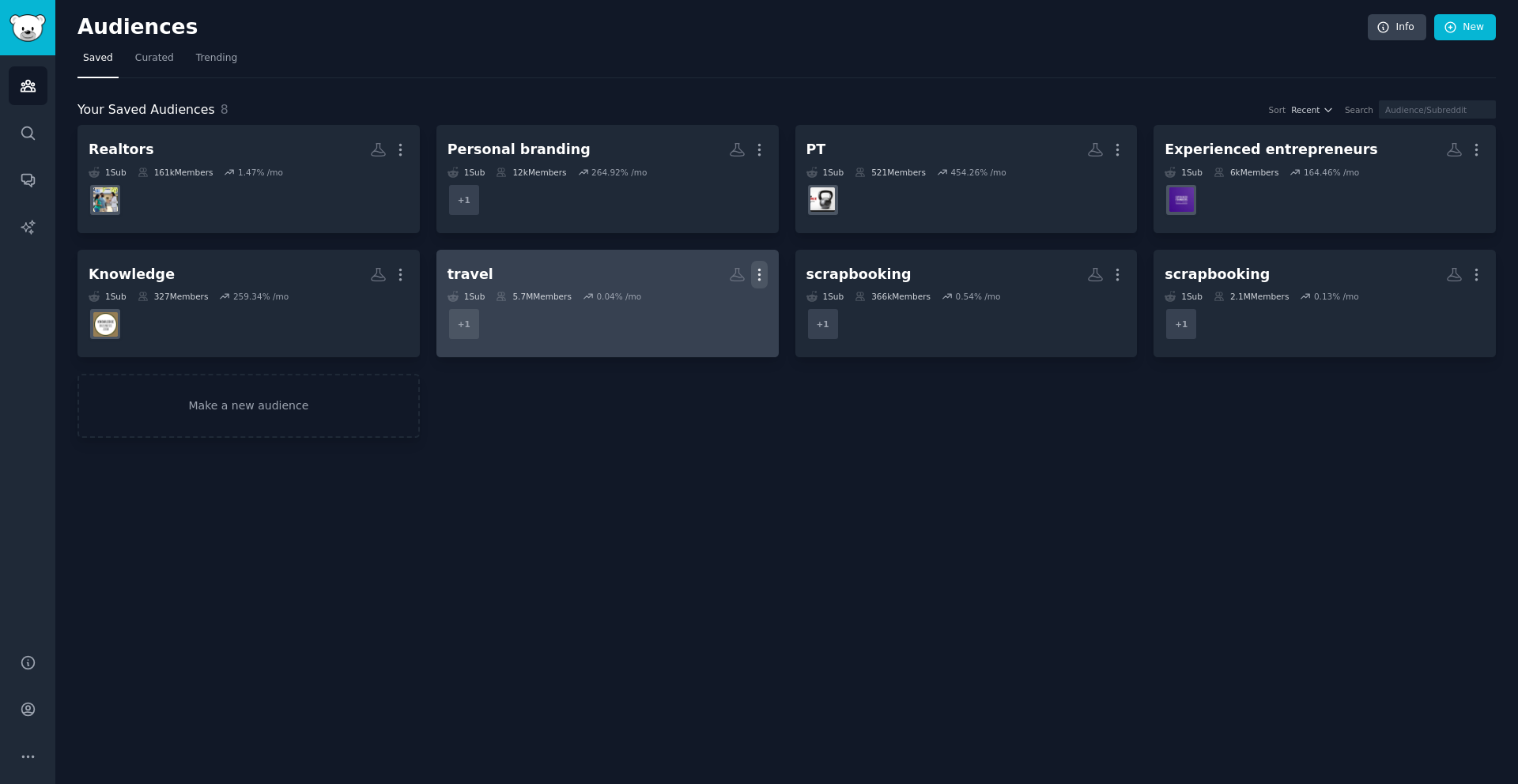
click at [760, 269] on icon "button" at bounding box center [759, 275] width 17 height 17
click at [724, 309] on p "Delete" at bounding box center [715, 308] width 36 height 17
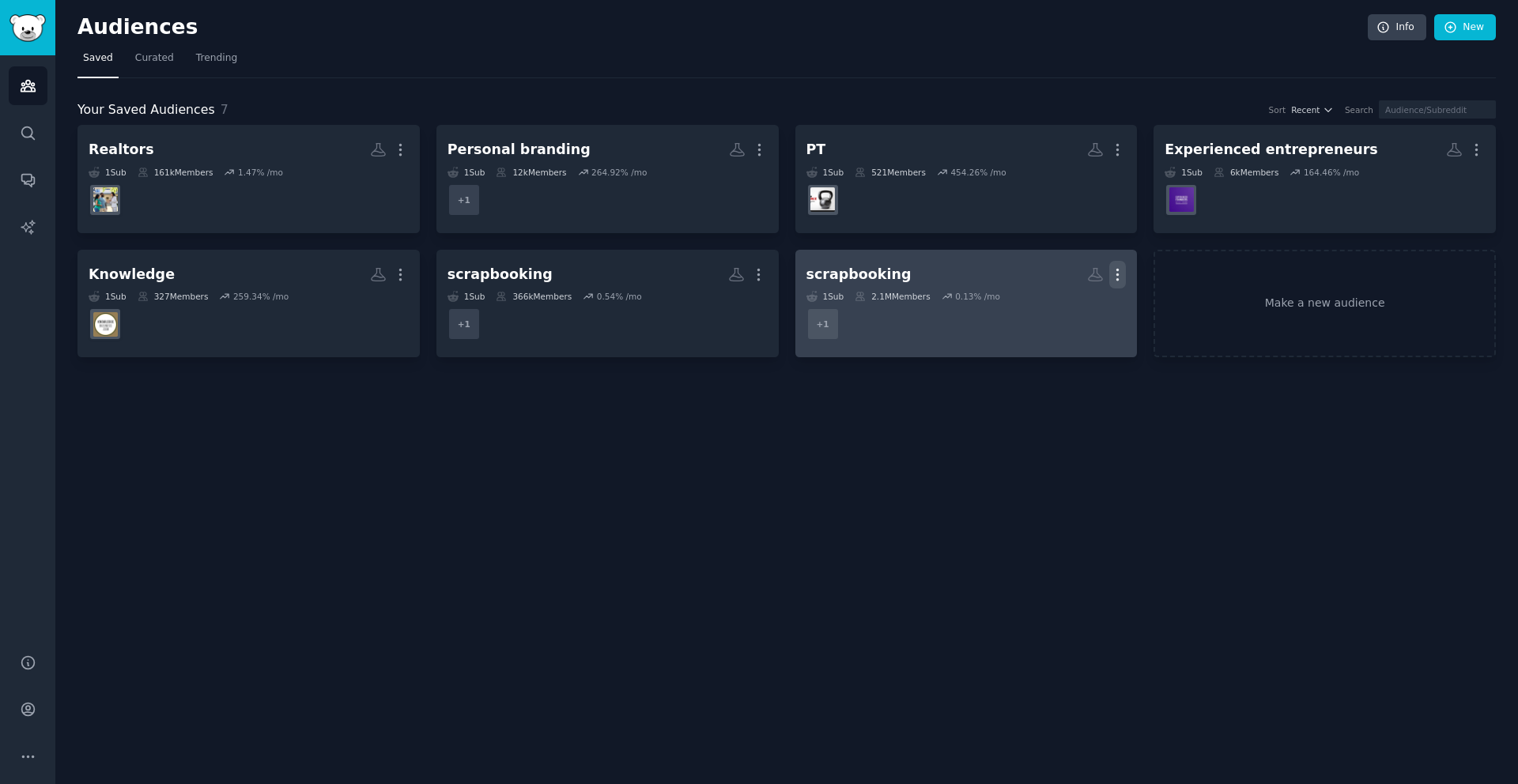
click at [1114, 267] on icon "button" at bounding box center [1117, 275] width 17 height 17
click at [1078, 305] on p "Delete" at bounding box center [1074, 308] width 36 height 17
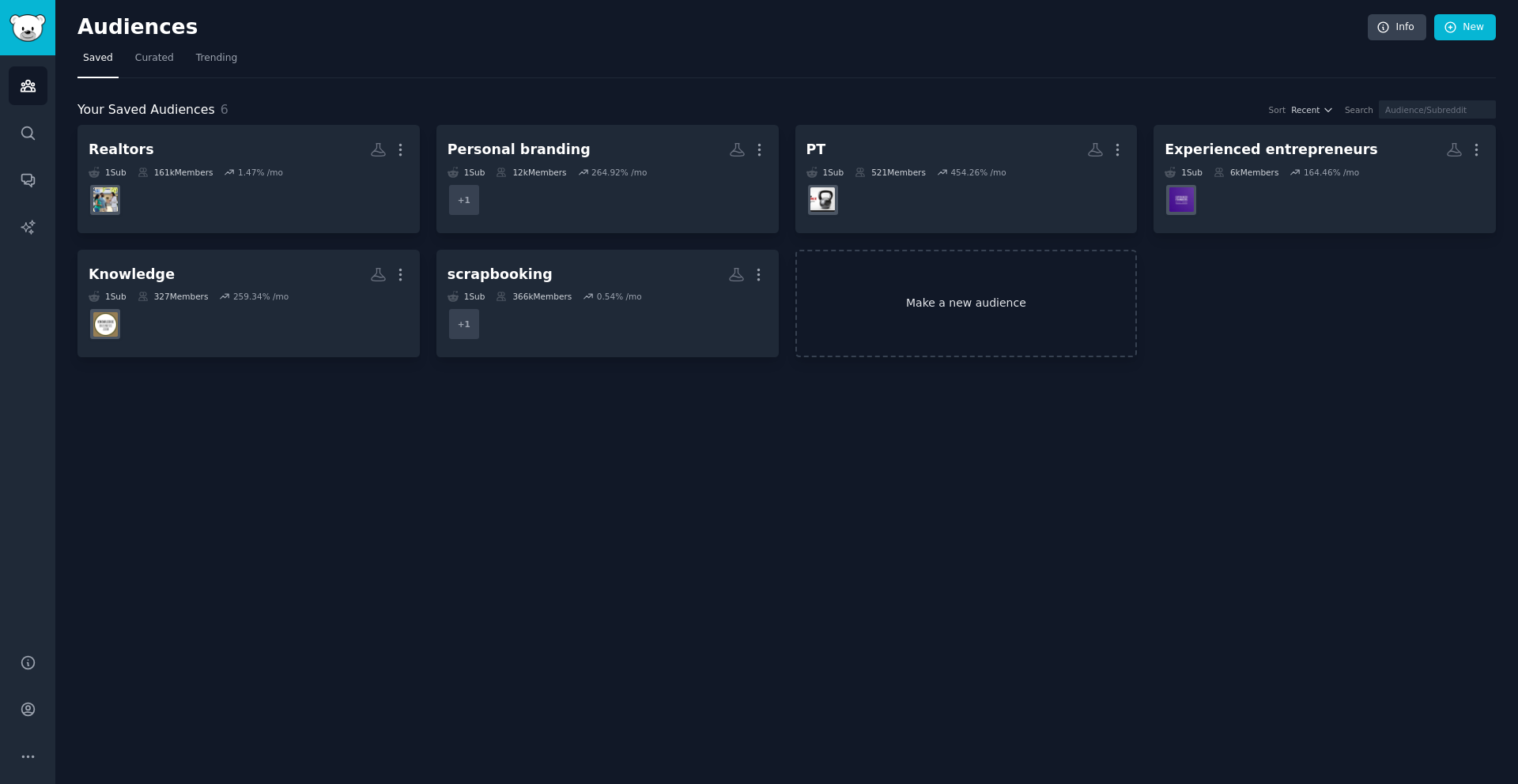
click at [1047, 295] on link "Make a new audience" at bounding box center [966, 304] width 342 height 109
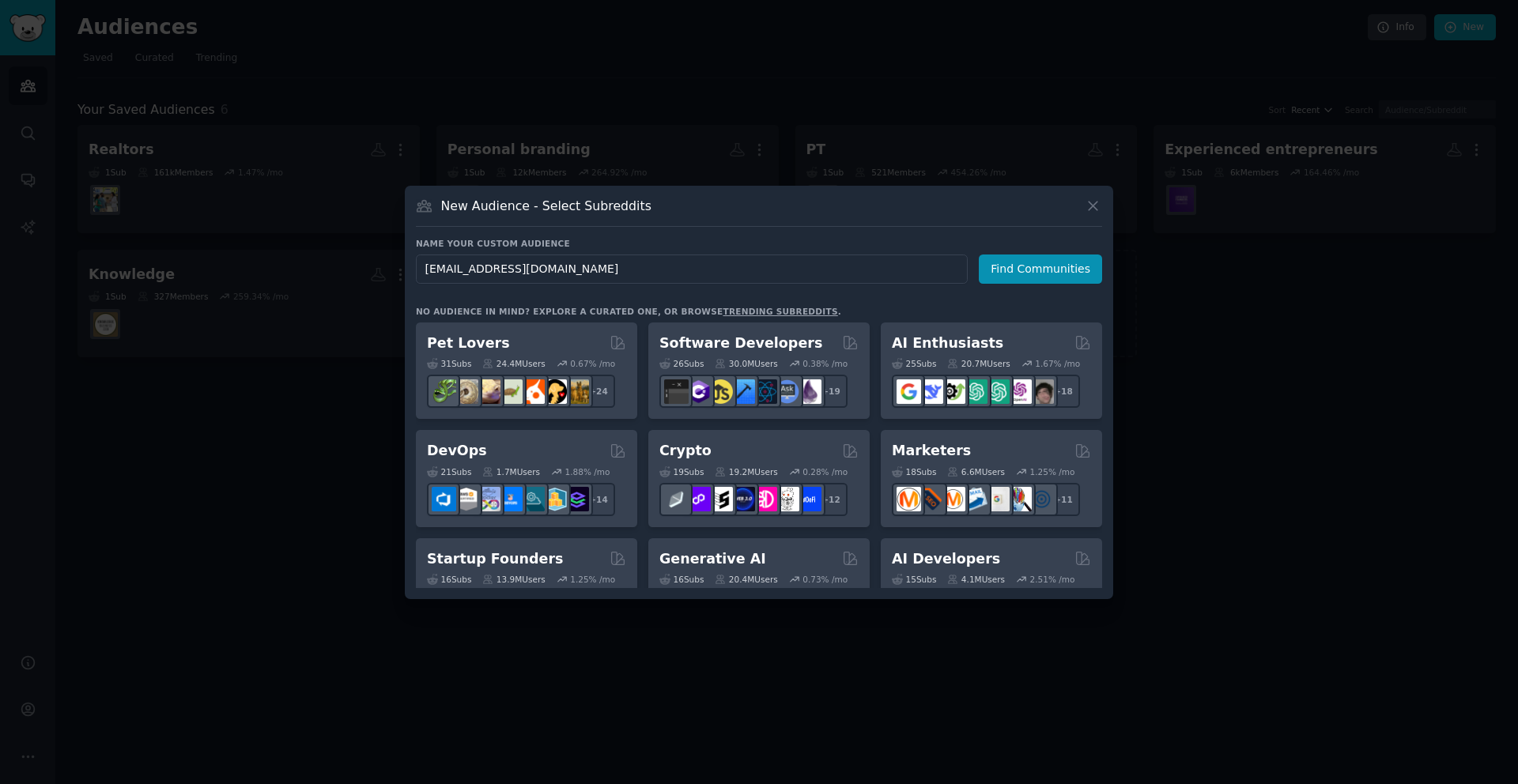
click at [825, 259] on input "hernanevazquez@gmail.com" at bounding box center [691, 269] width 552 height 29
click at [820, 266] on input "hernanevazquez@gmail.com" at bounding box center [691, 269] width 552 height 29
type input "O"
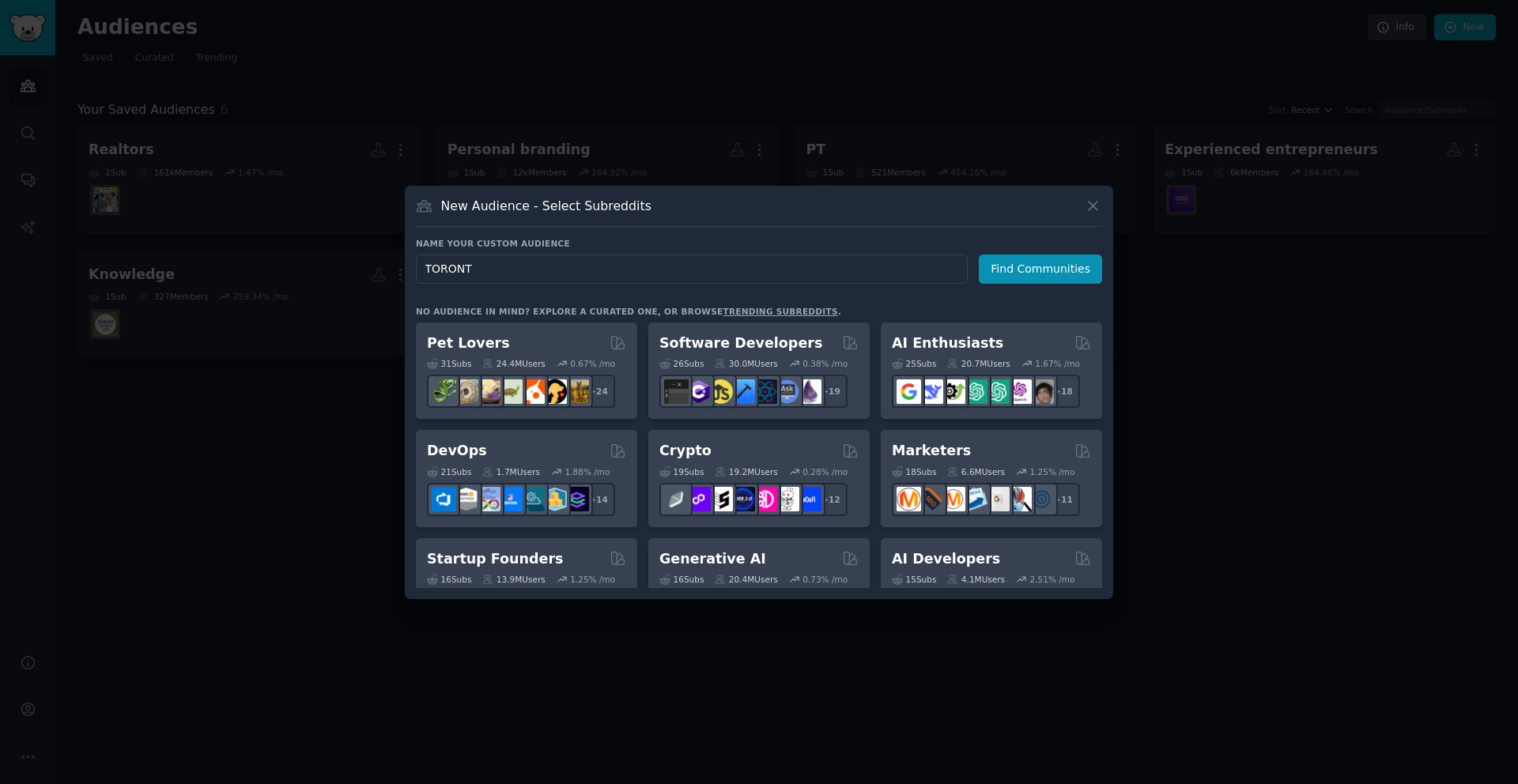
type input "TORONTO"
click button "Find Communities" at bounding box center [1041, 269] width 124 height 29
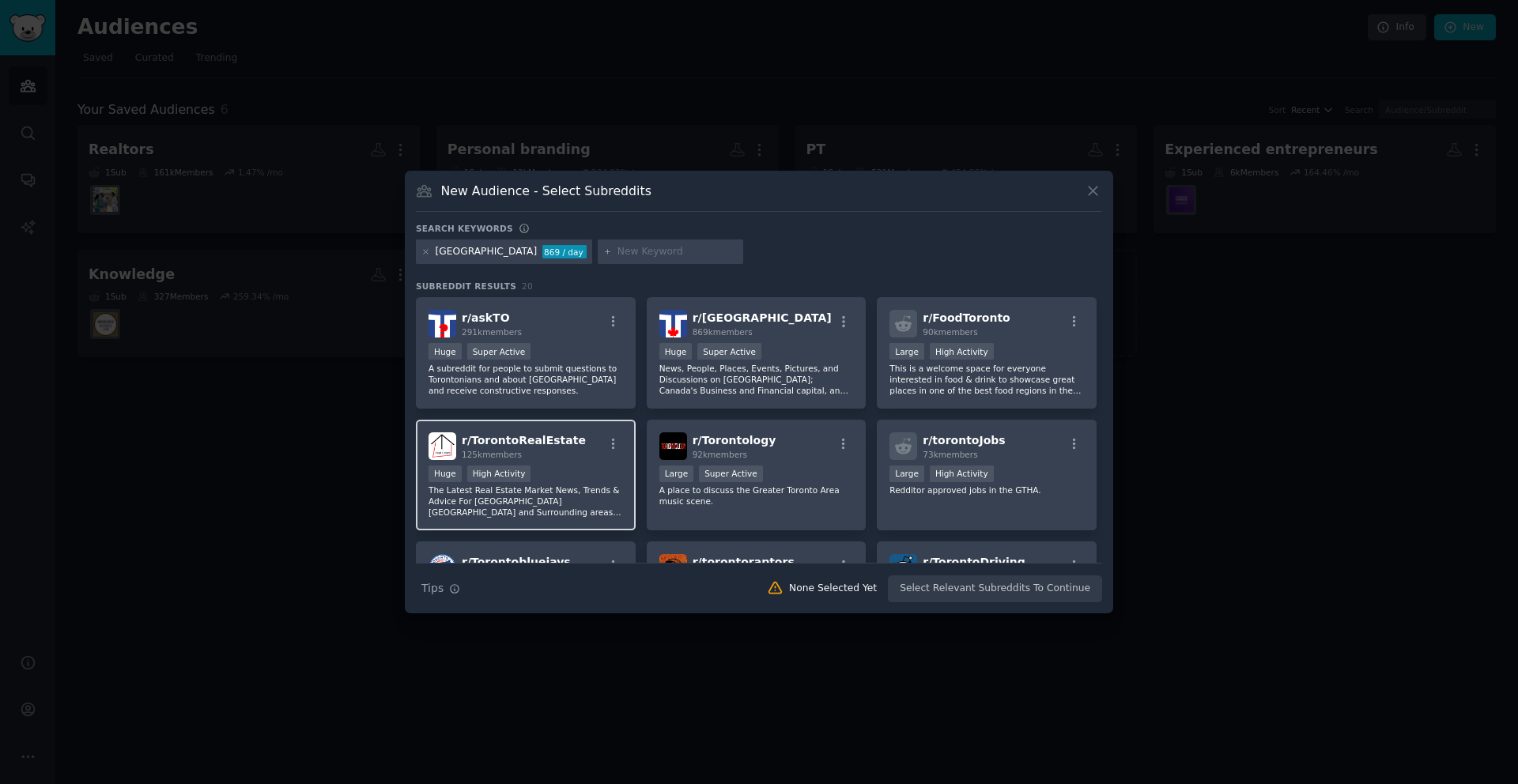
click at [542, 486] on p "The Latest Real Estate Market News, Trends & Advice For Toronto GTA and Surroun…" at bounding box center [525, 501] width 194 height 33
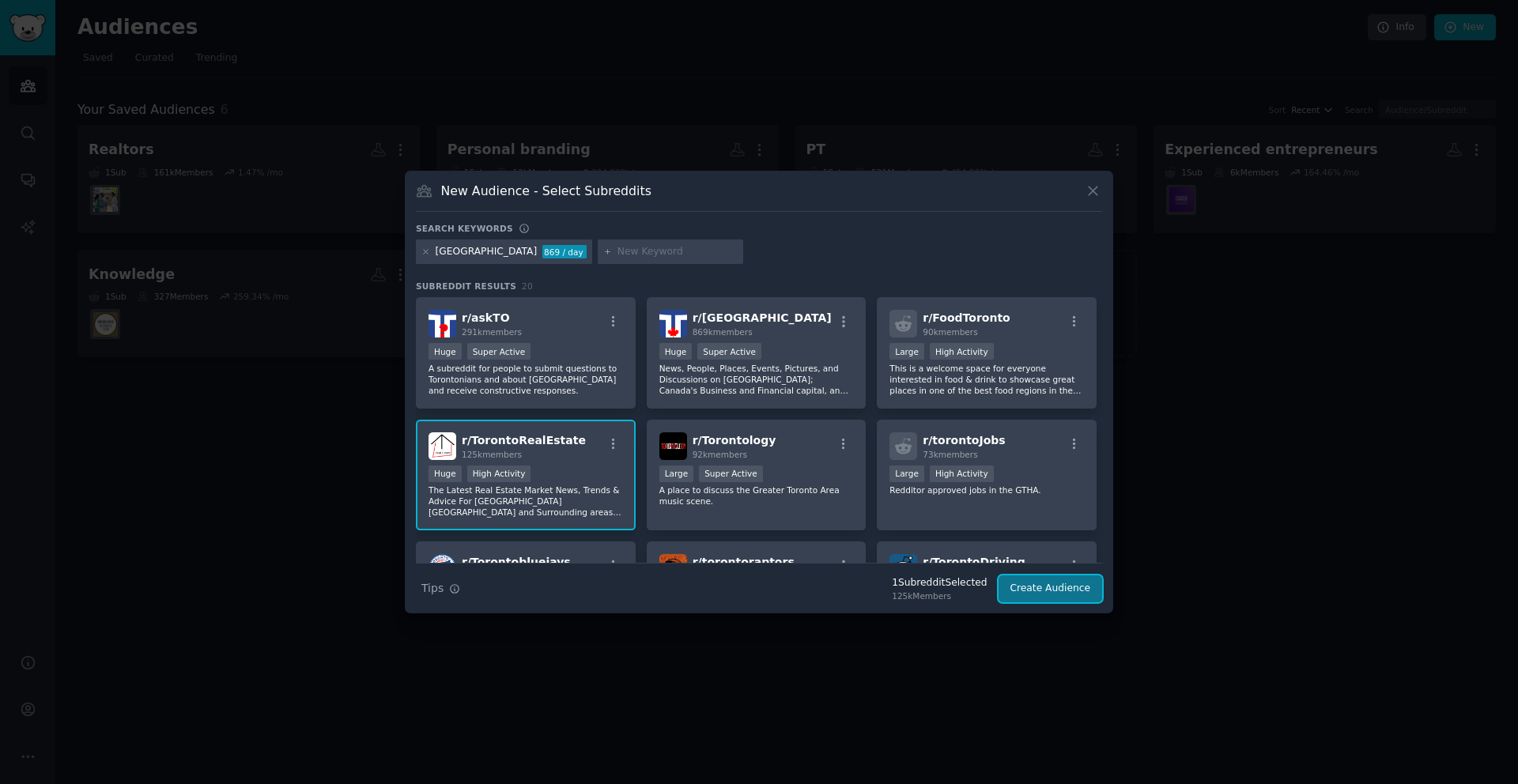
click at [1072, 591] on button "Create Audience" at bounding box center [1050, 588] width 104 height 27
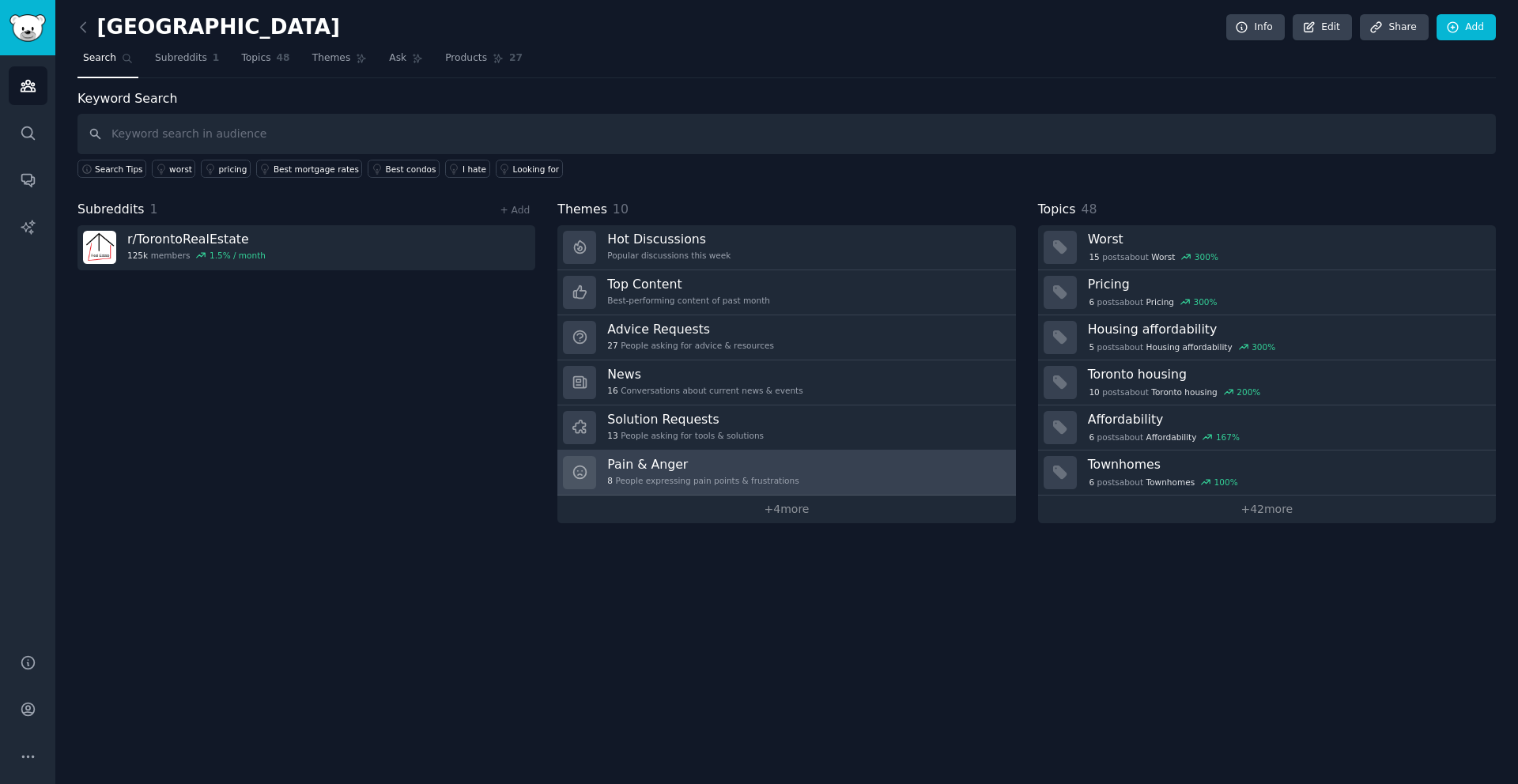
click at [712, 478] on div "8 People expressing pain points & frustrations" at bounding box center [703, 480] width 192 height 11
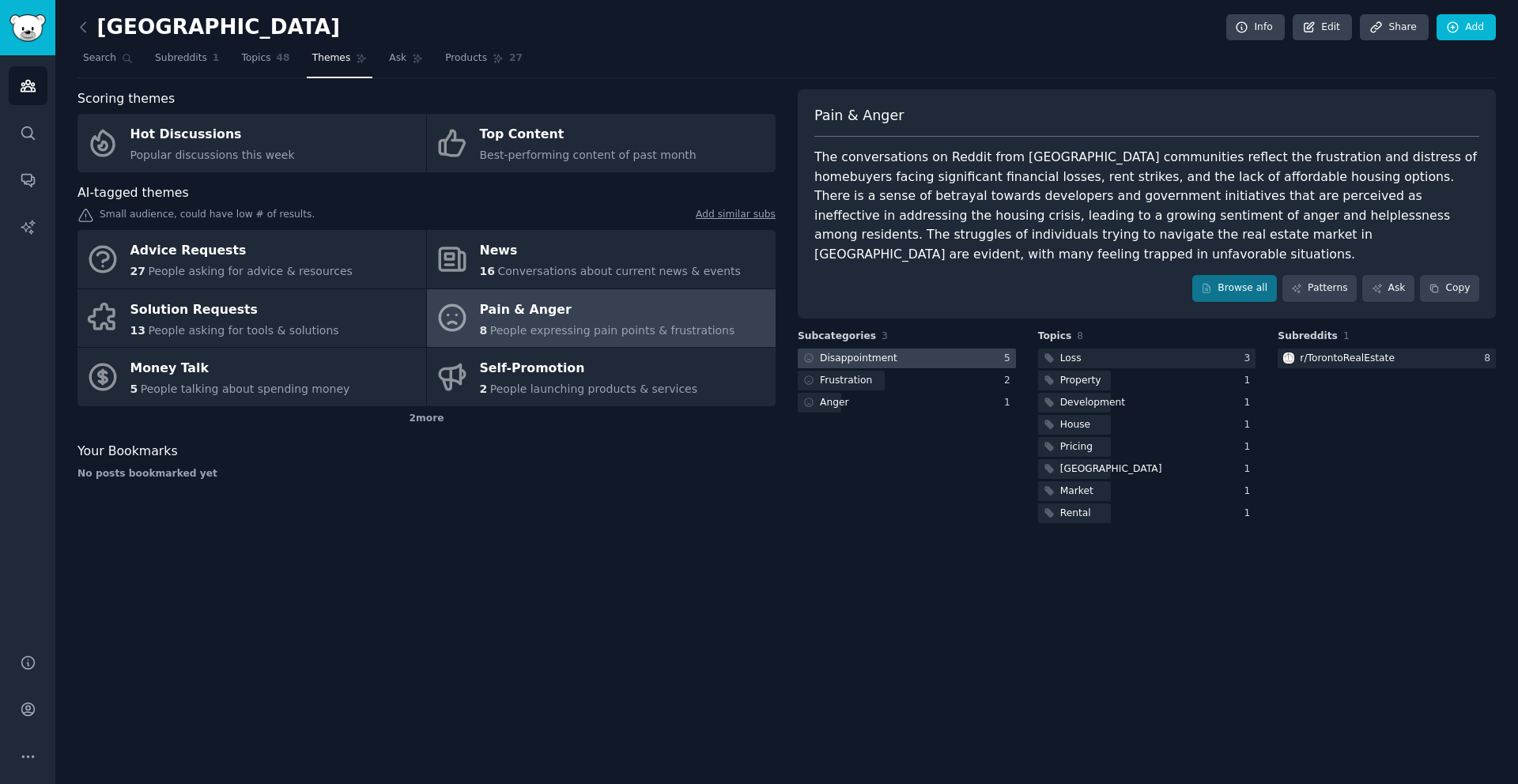
click at [864, 352] on div "Disappointment" at bounding box center [858, 358] width 77 height 14
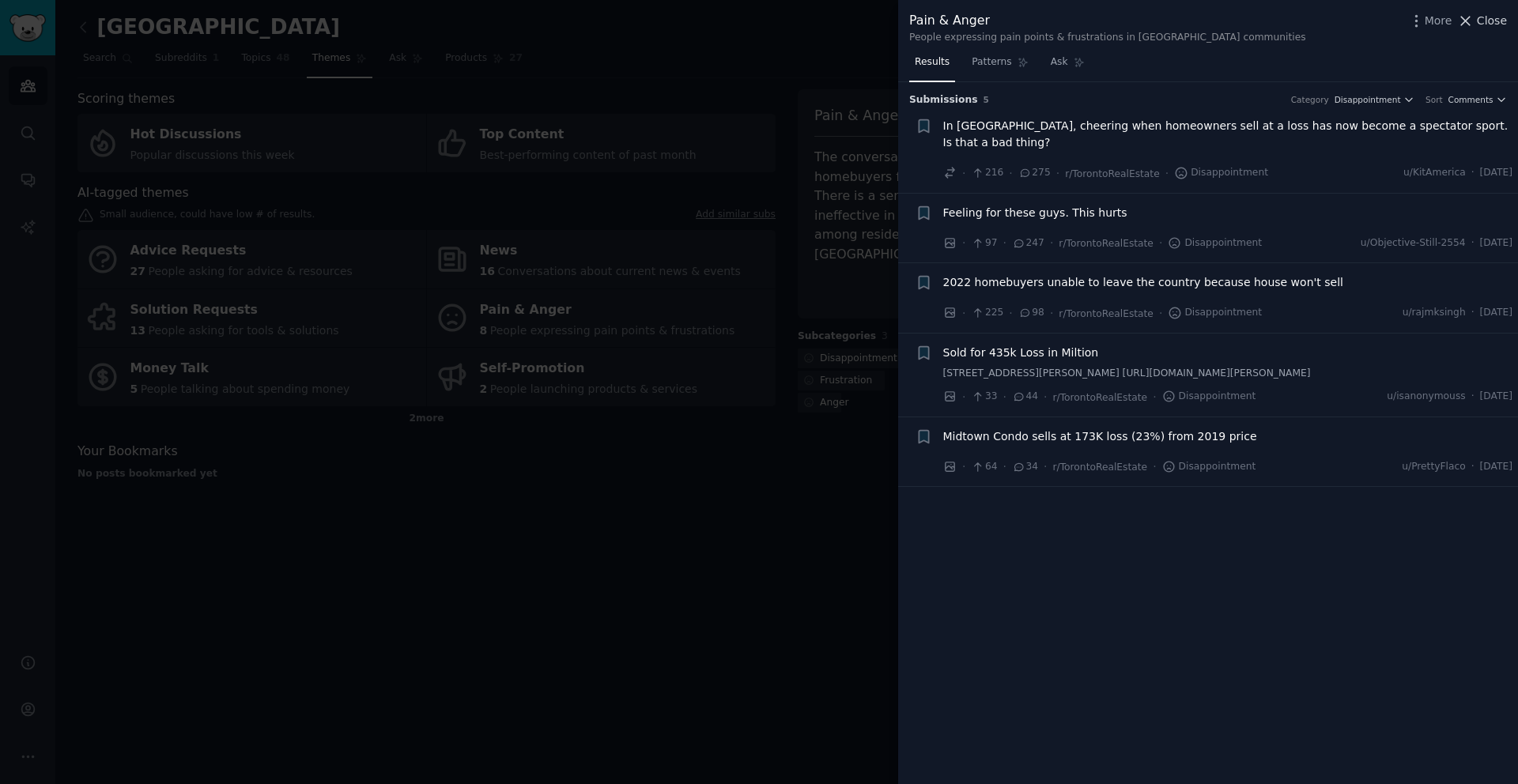
click at [1480, 22] on span "Close" at bounding box center [1491, 21] width 30 height 17
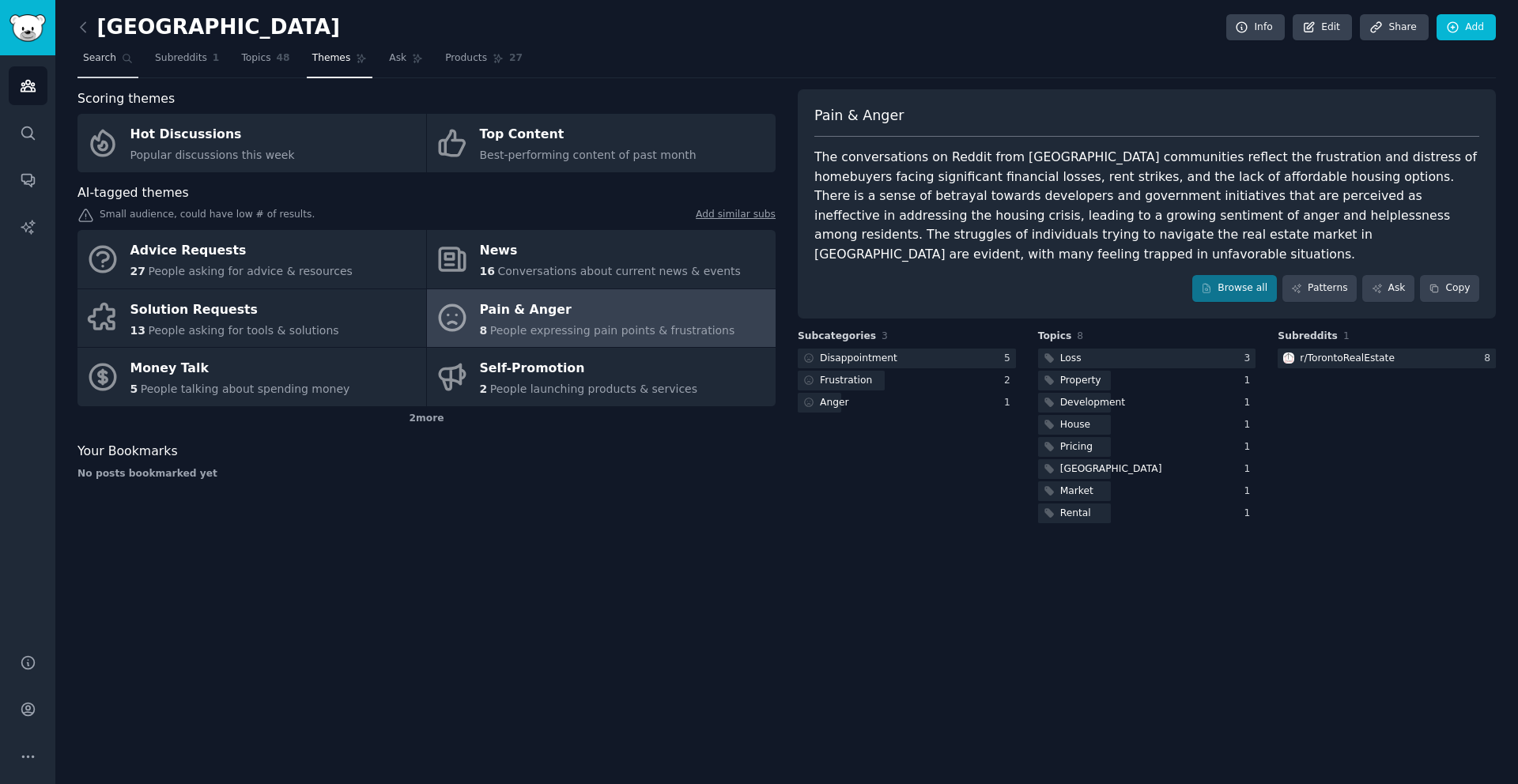
click at [94, 64] on link "Search" at bounding box center [108, 62] width 61 height 32
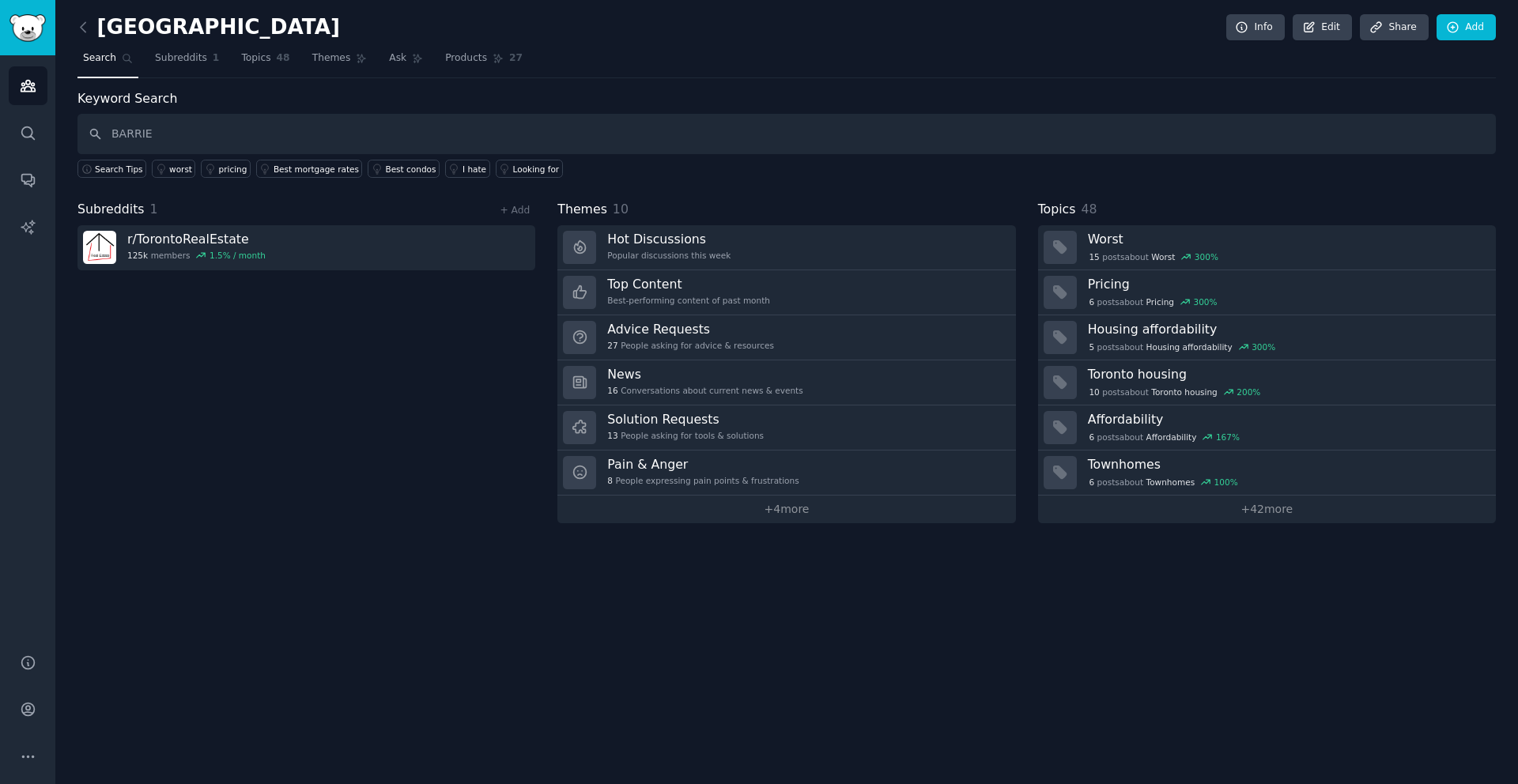
type input "BARRIE"
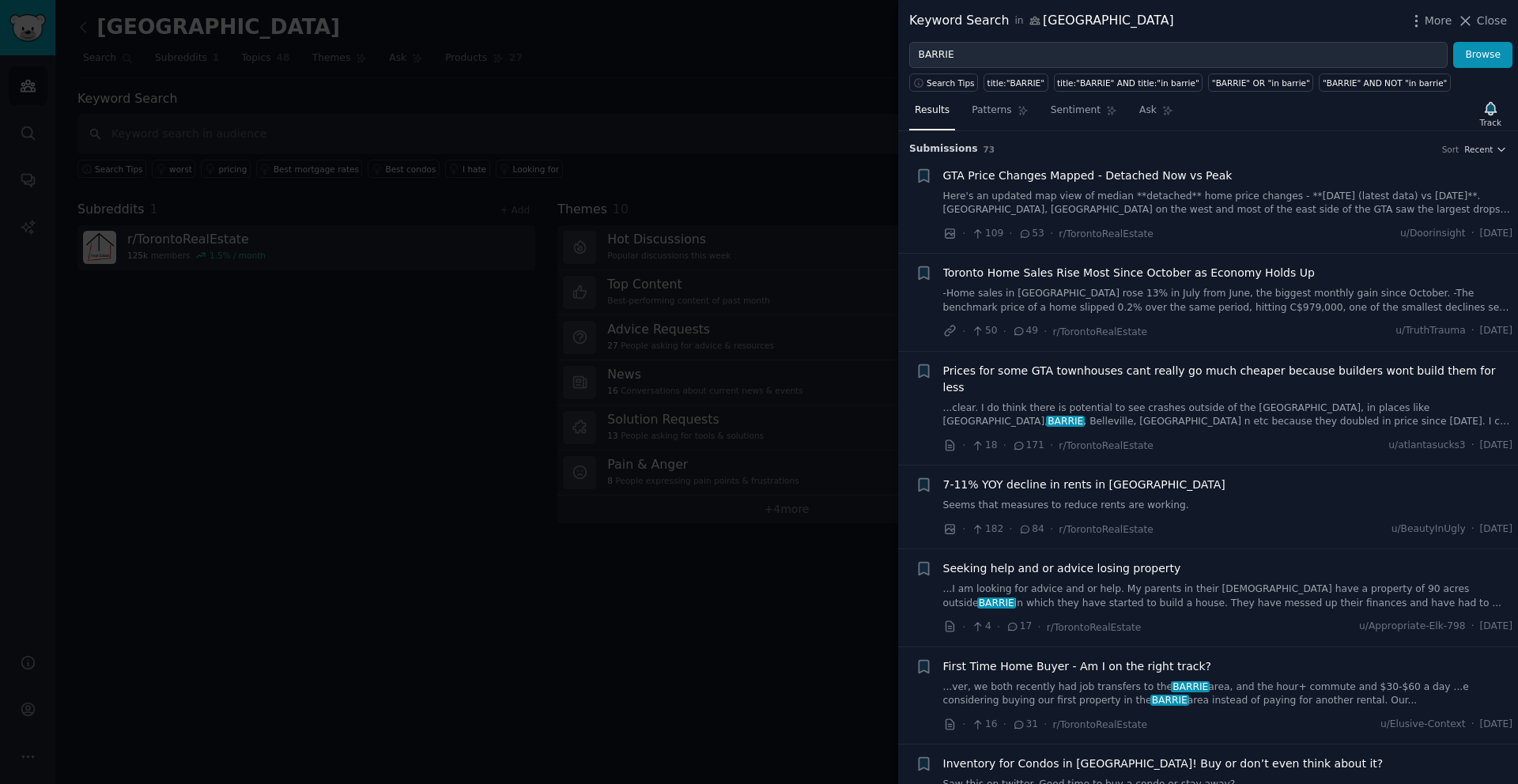
click at [388, 97] on div at bounding box center [759, 392] width 1518 height 784
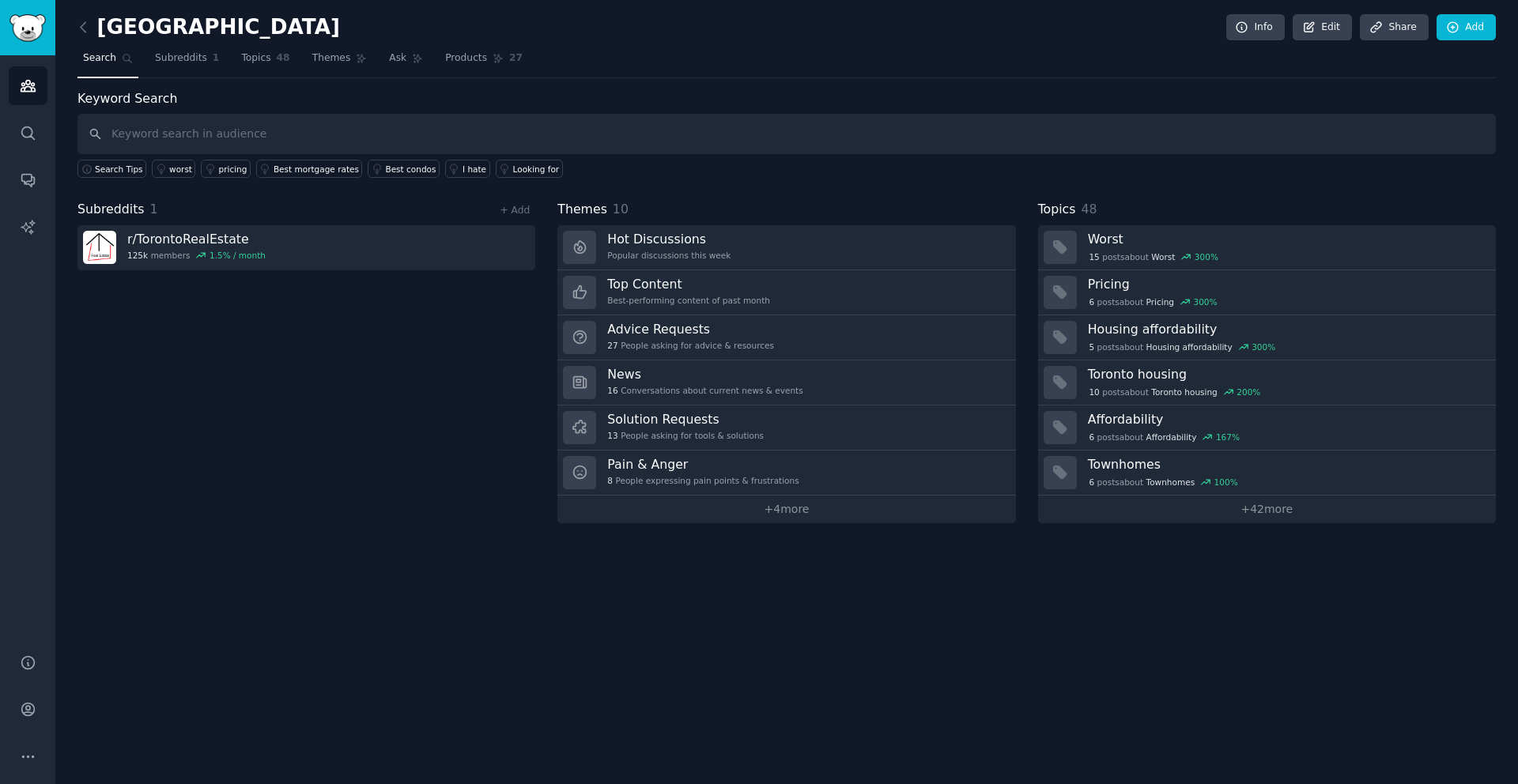
click at [87, 17] on link at bounding box center [87, 27] width 19 height 25
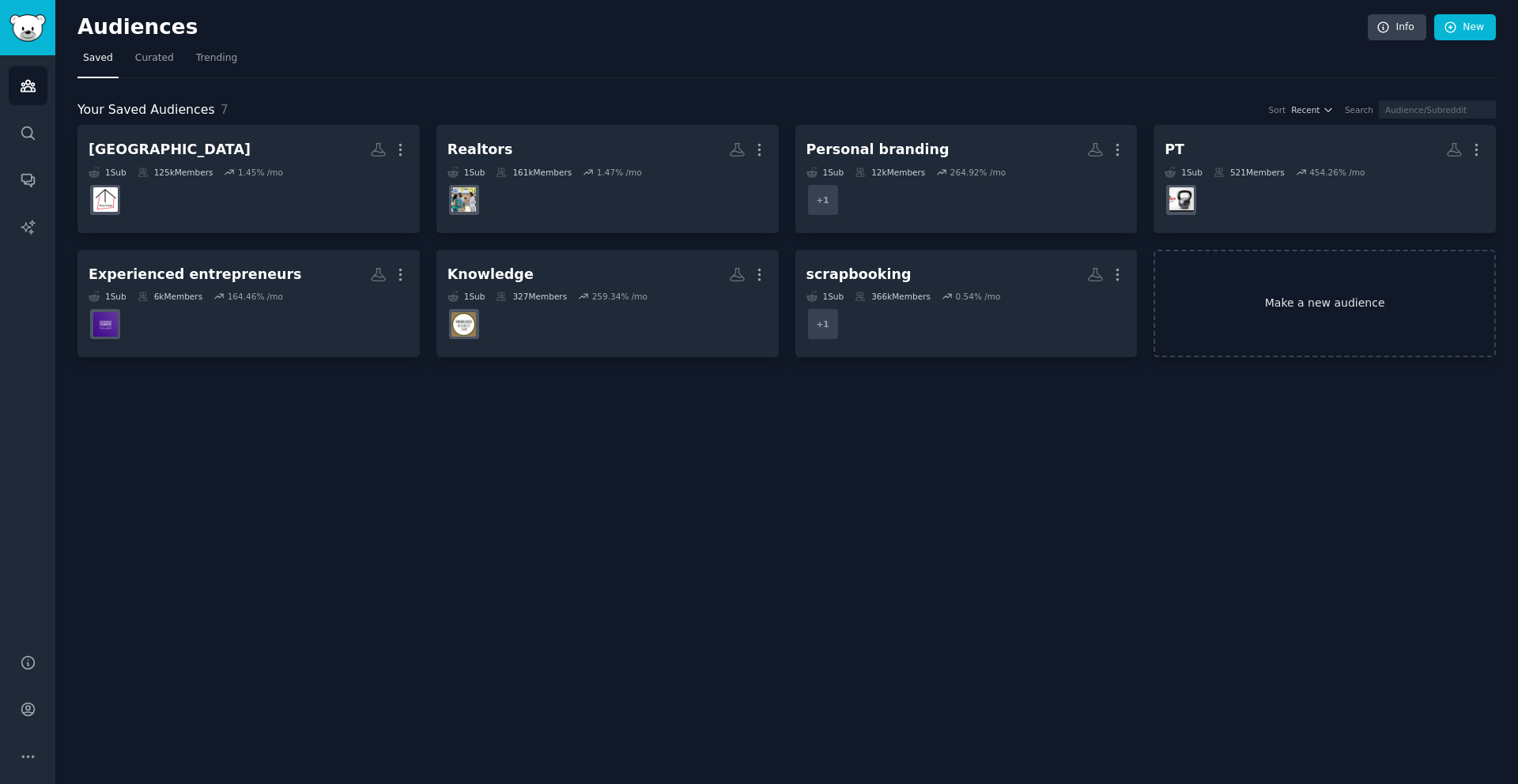
click at [1306, 301] on link "Make a new audience" at bounding box center [1324, 304] width 342 height 109
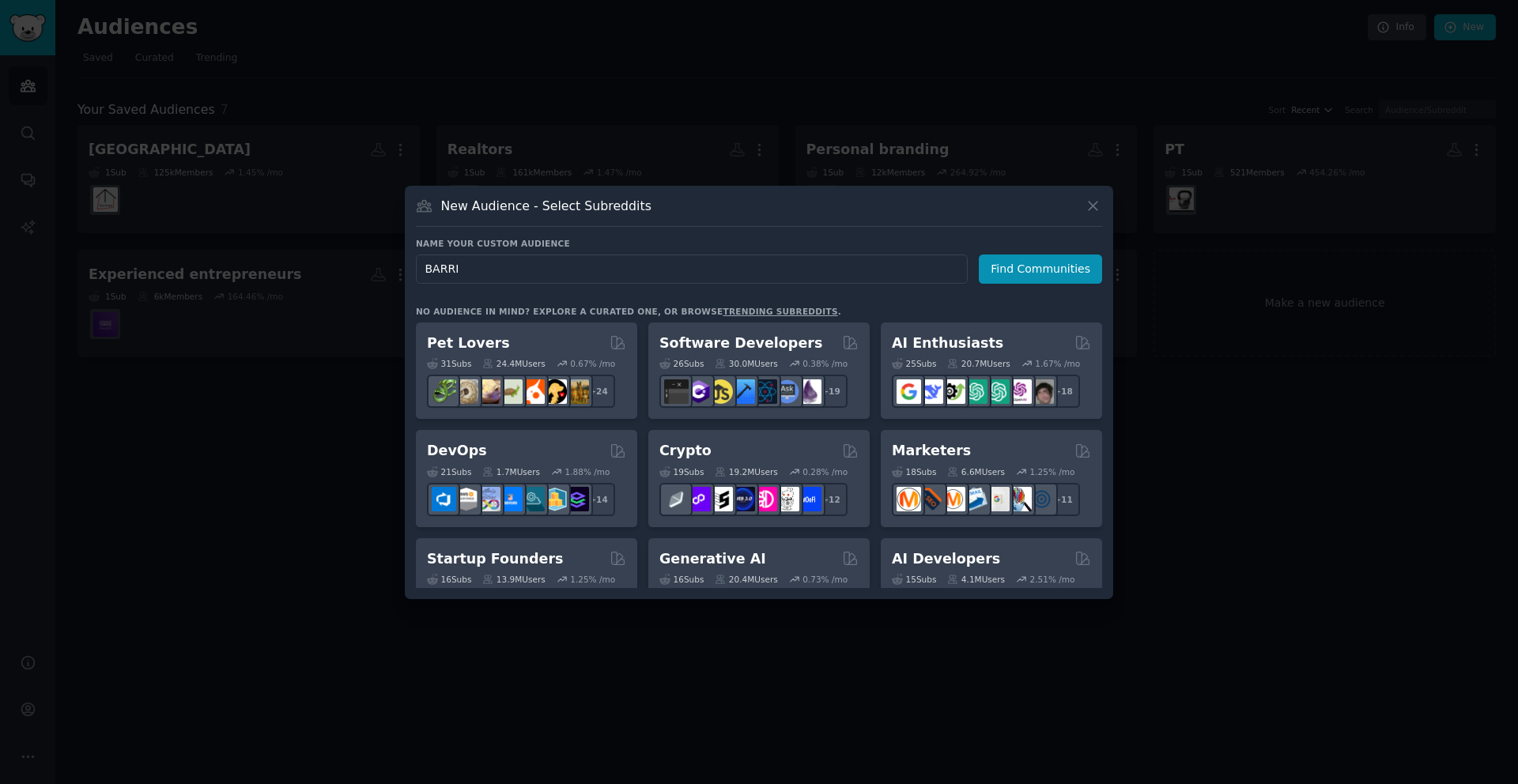
type input "BARRIE"
click button "Find Communities" at bounding box center [1041, 269] width 124 height 29
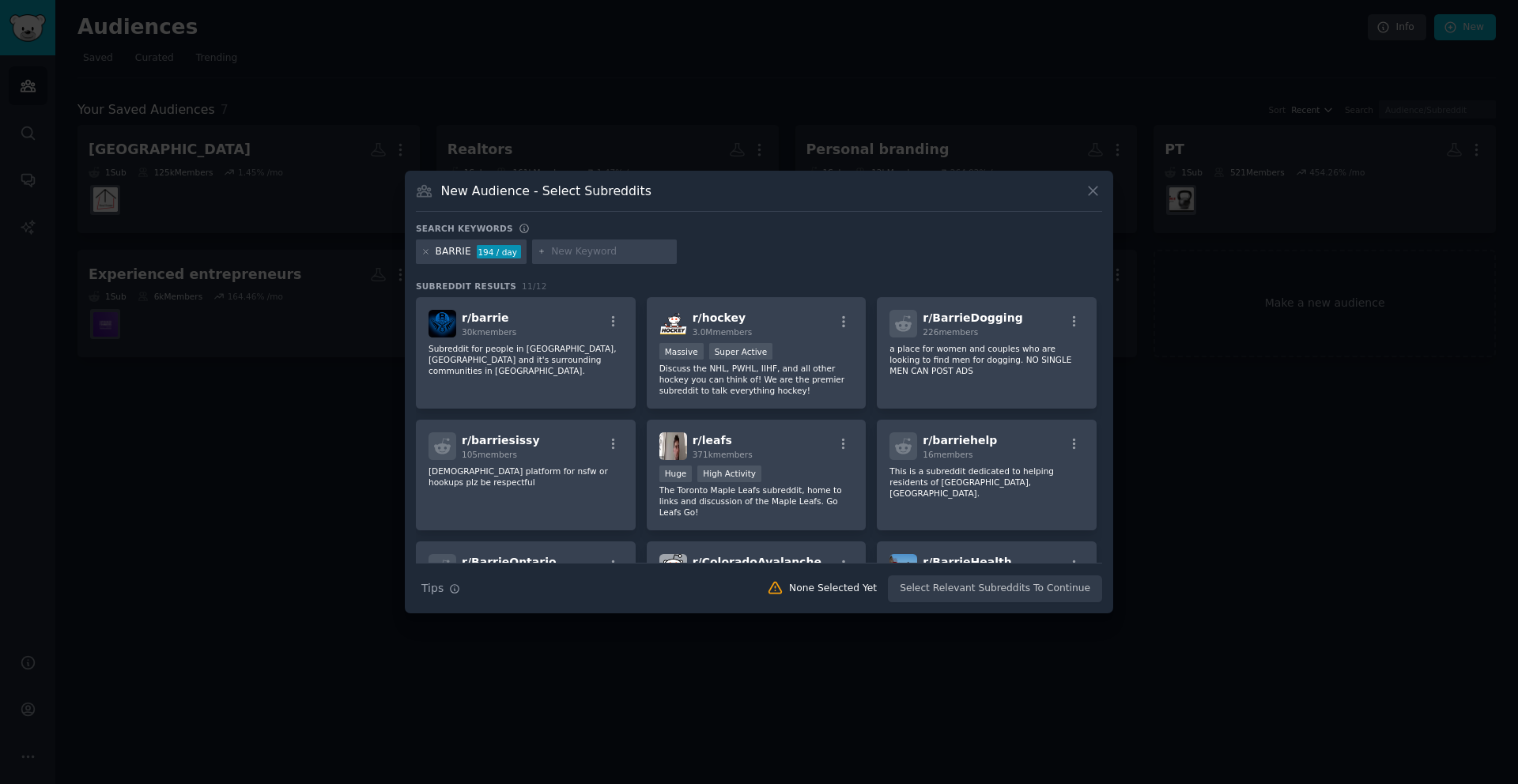
click at [449, 247] on div "BARRIE" at bounding box center [453, 252] width 36 height 14
